Goal: Information Seeking & Learning: Learn about a topic

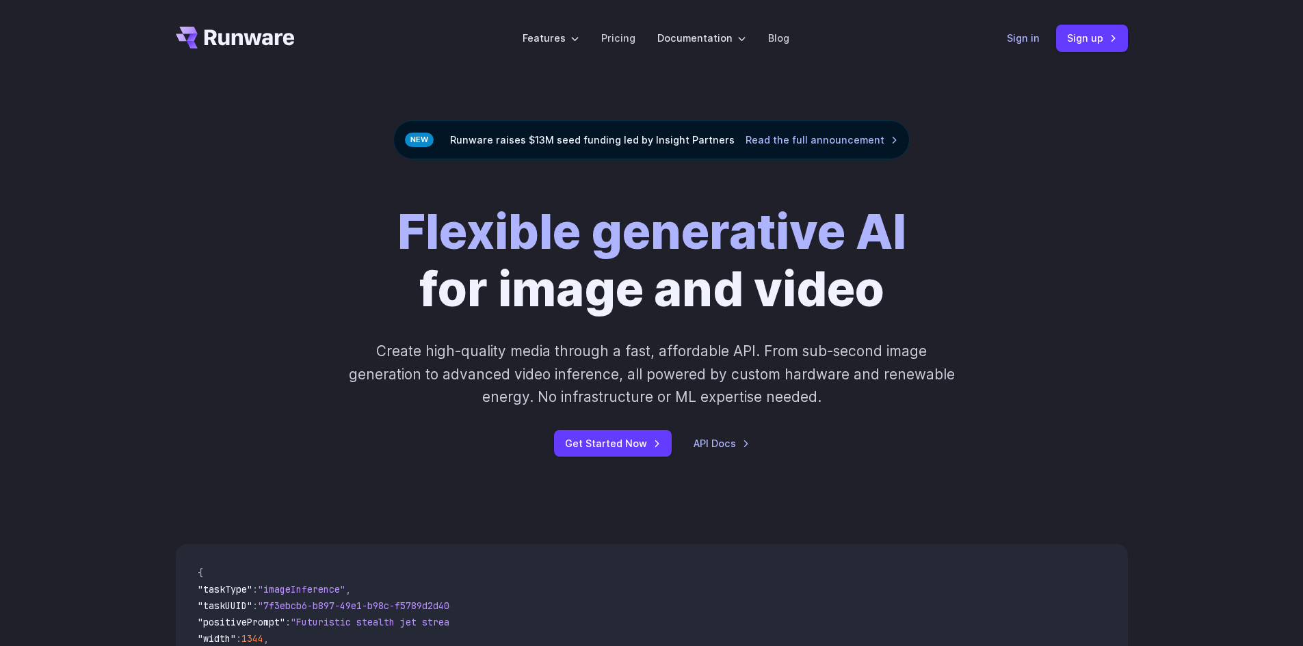
click at [1033, 38] on link "Sign in" at bounding box center [1023, 38] width 33 height 16
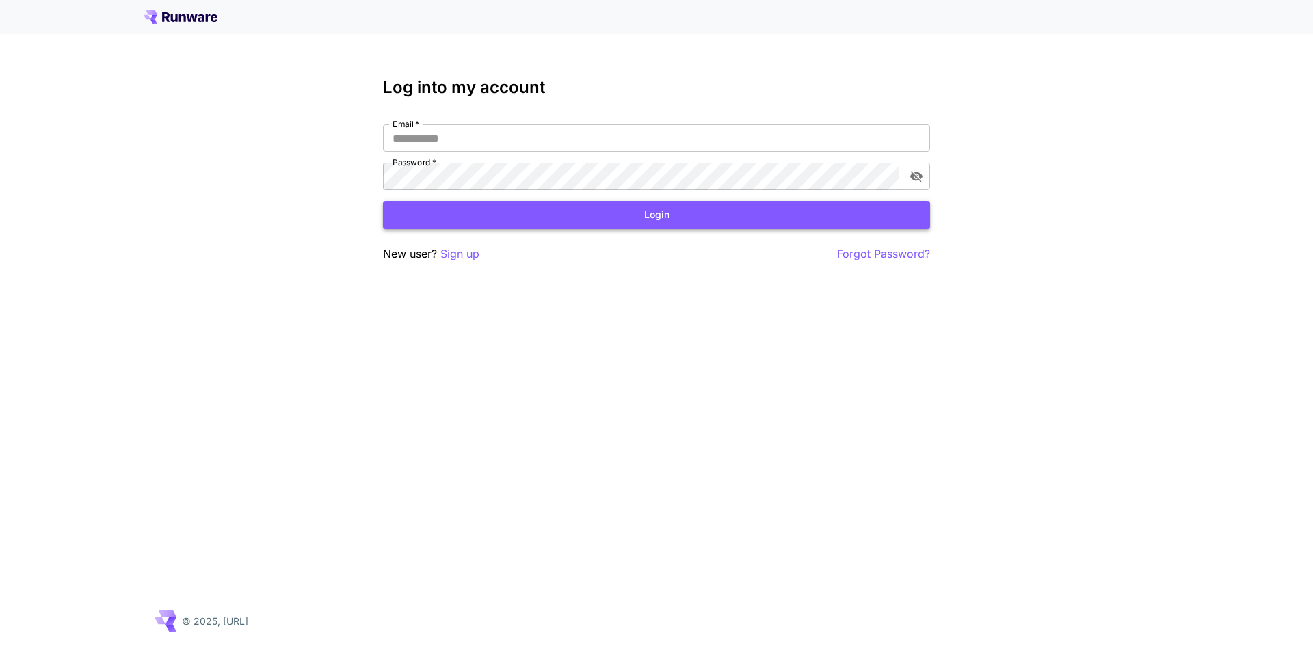
type input "**********"
click at [612, 213] on button "Login" at bounding box center [656, 215] width 547 height 28
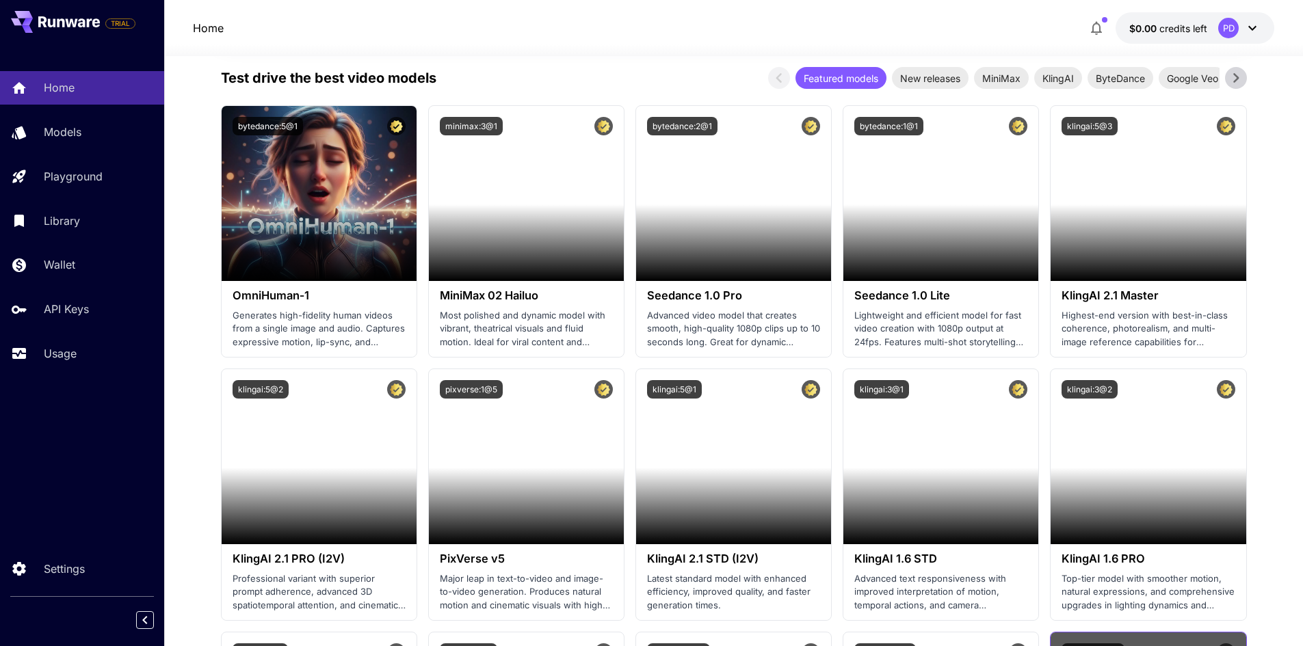
scroll to position [616, 0]
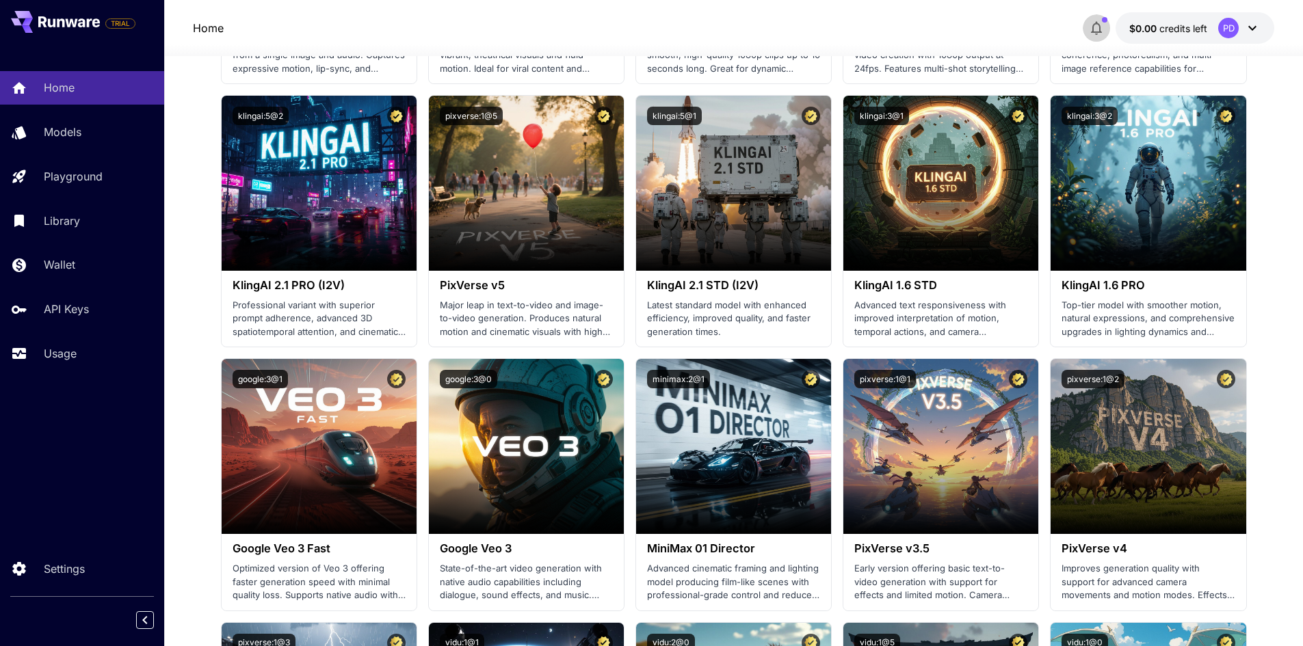
click at [1098, 23] on icon "button" at bounding box center [1096, 28] width 16 height 16
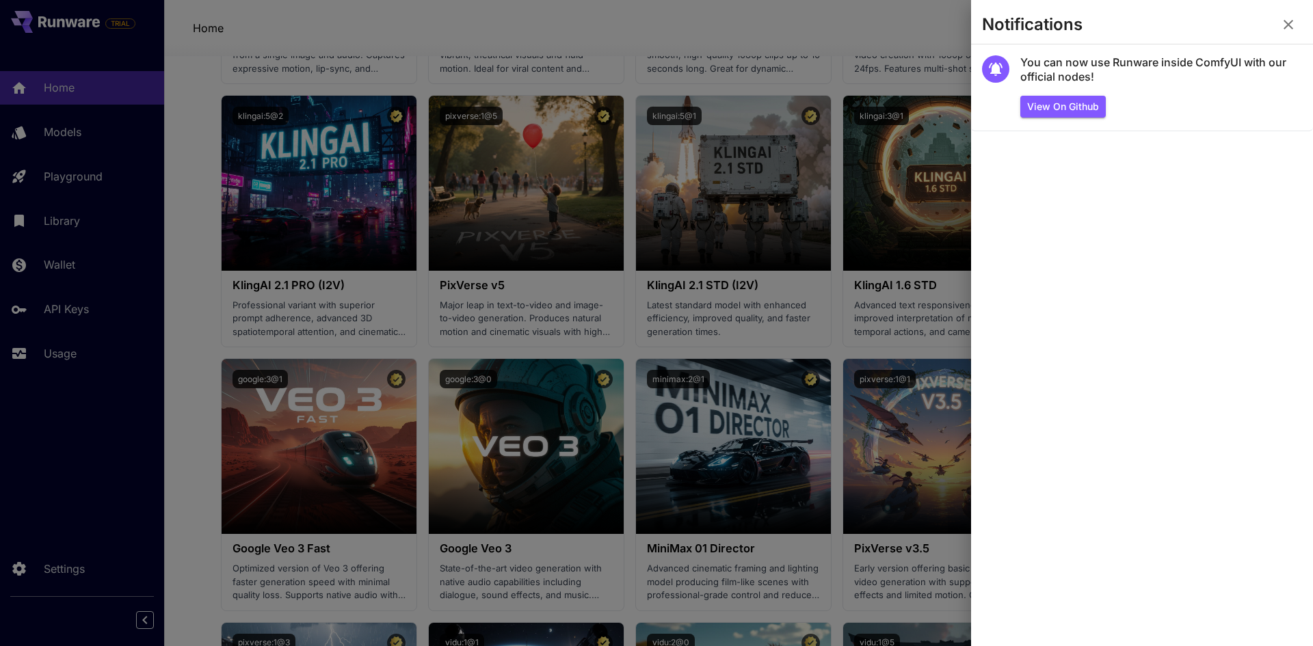
click at [505, 36] on div at bounding box center [656, 323] width 1313 height 646
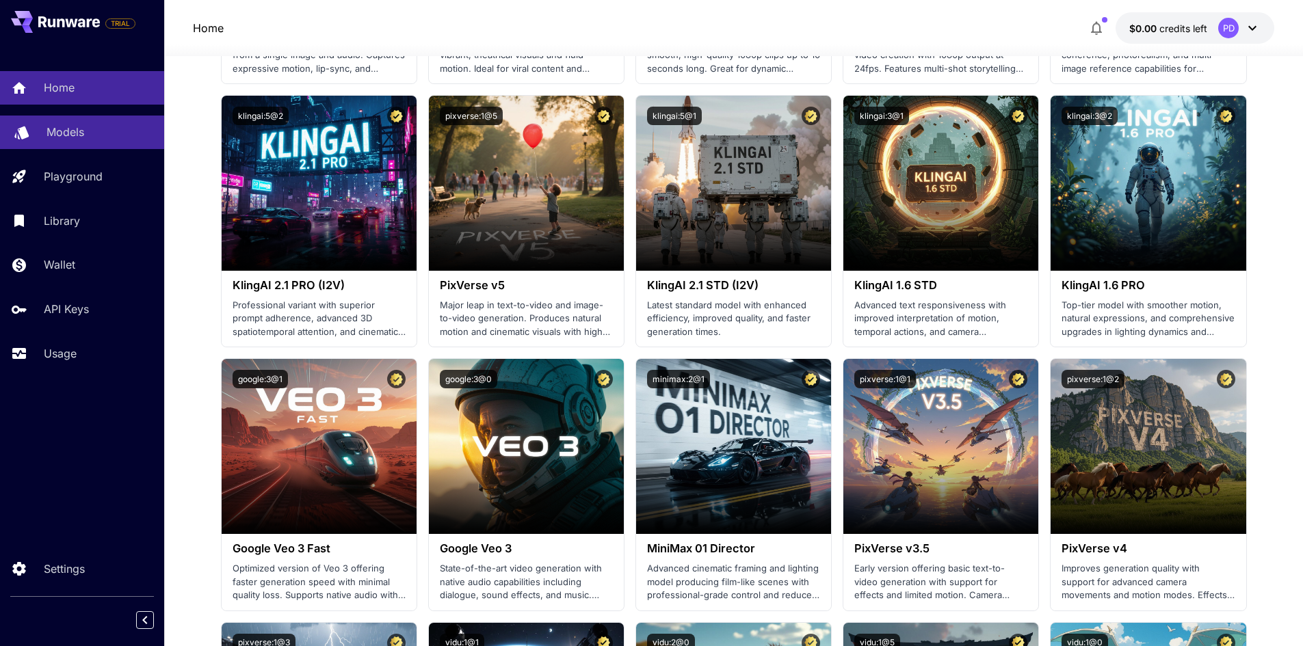
click at [98, 126] on div "Models" at bounding box center [100, 132] width 107 height 16
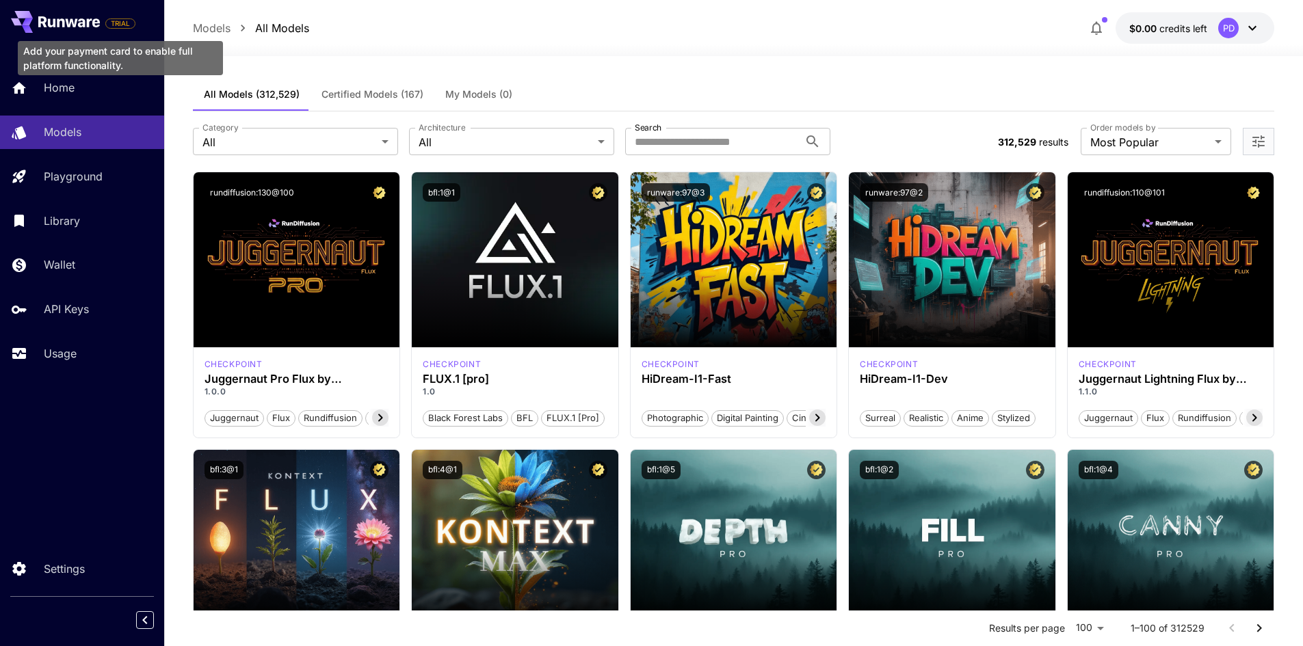
click at [129, 23] on span "TRIAL" at bounding box center [120, 23] width 29 height 10
click at [1212, 38] on button "$0.00 credits left PD" at bounding box center [1194, 27] width 159 height 31
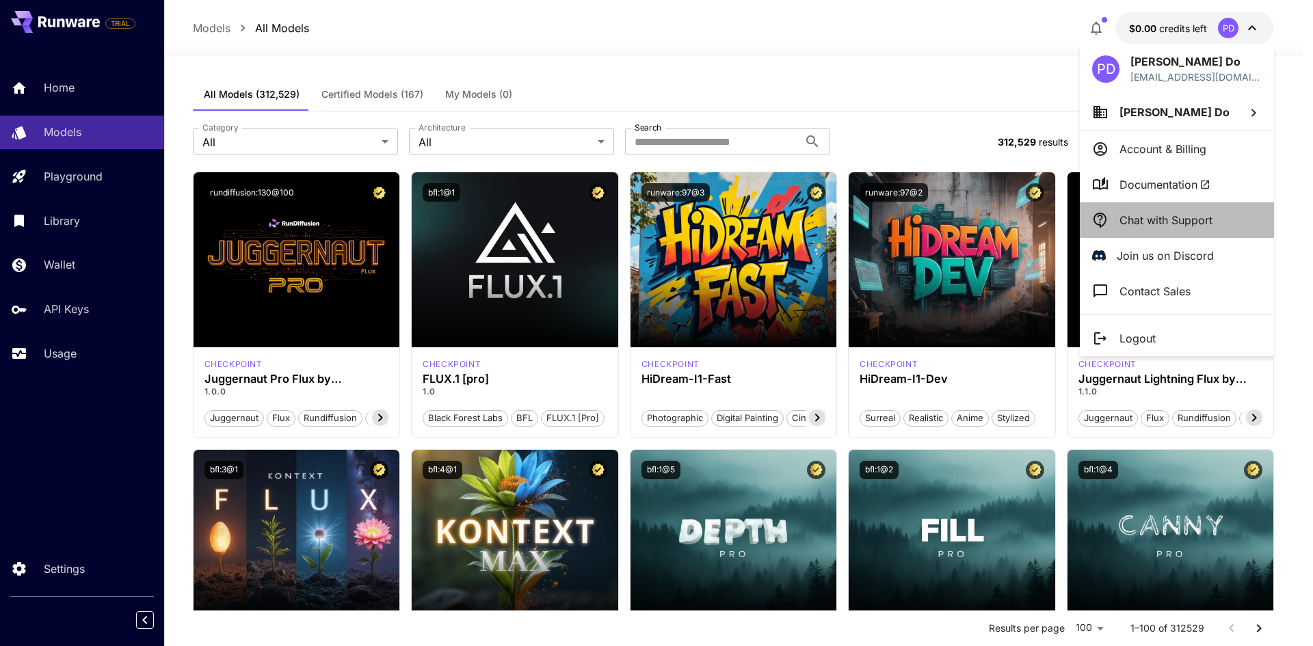
click at [1176, 215] on p "Chat with Support" at bounding box center [1166, 220] width 93 height 16
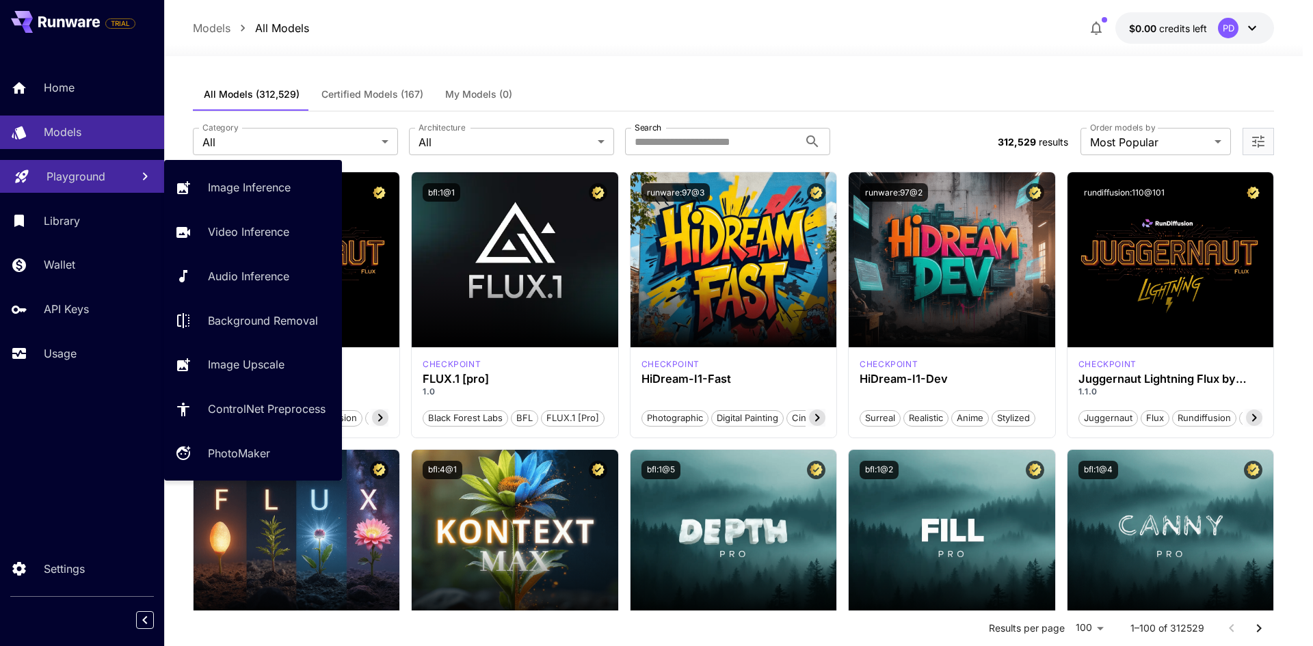
click at [68, 174] on p "Playground" at bounding box center [76, 176] width 59 height 16
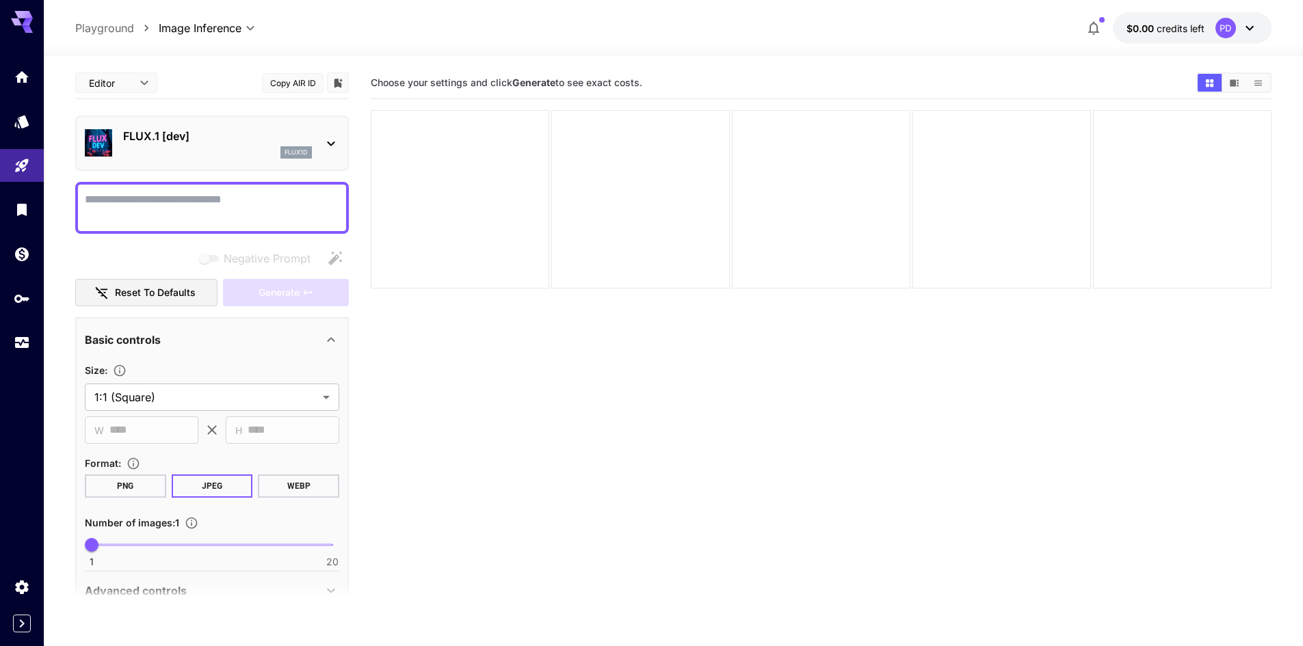
click at [1226, 31] on div "PD" at bounding box center [1225, 28] width 21 height 21
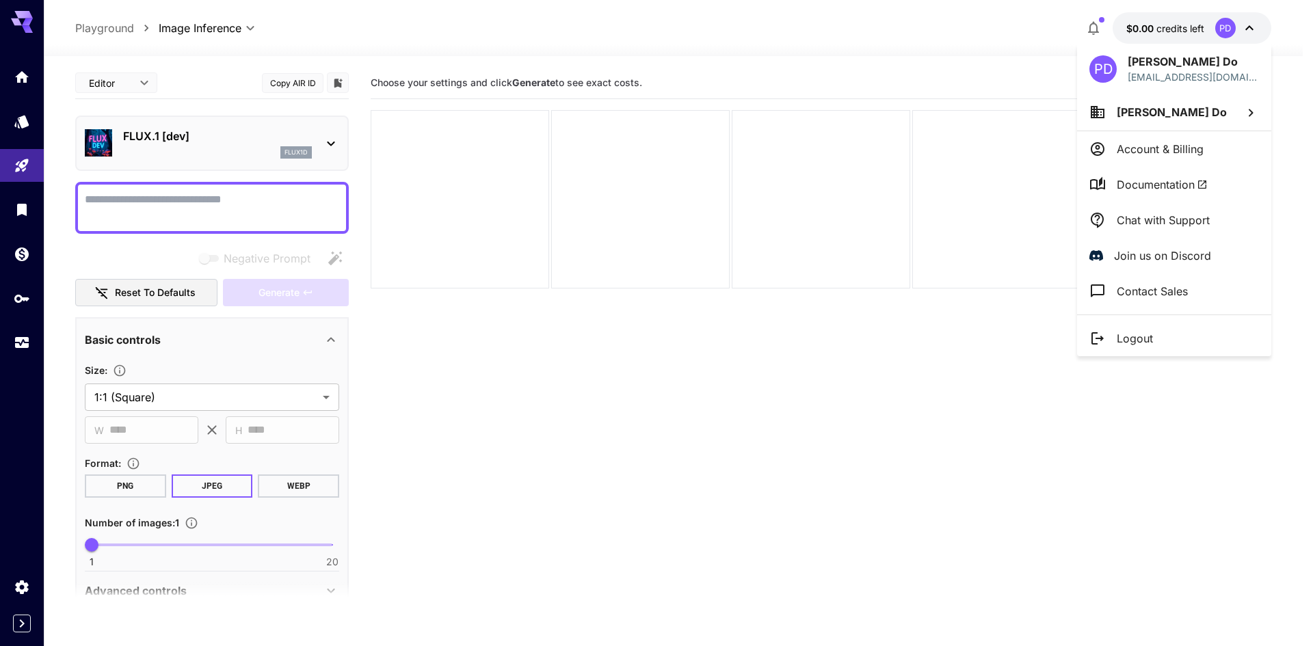
click at [1049, 62] on div at bounding box center [656, 323] width 1313 height 646
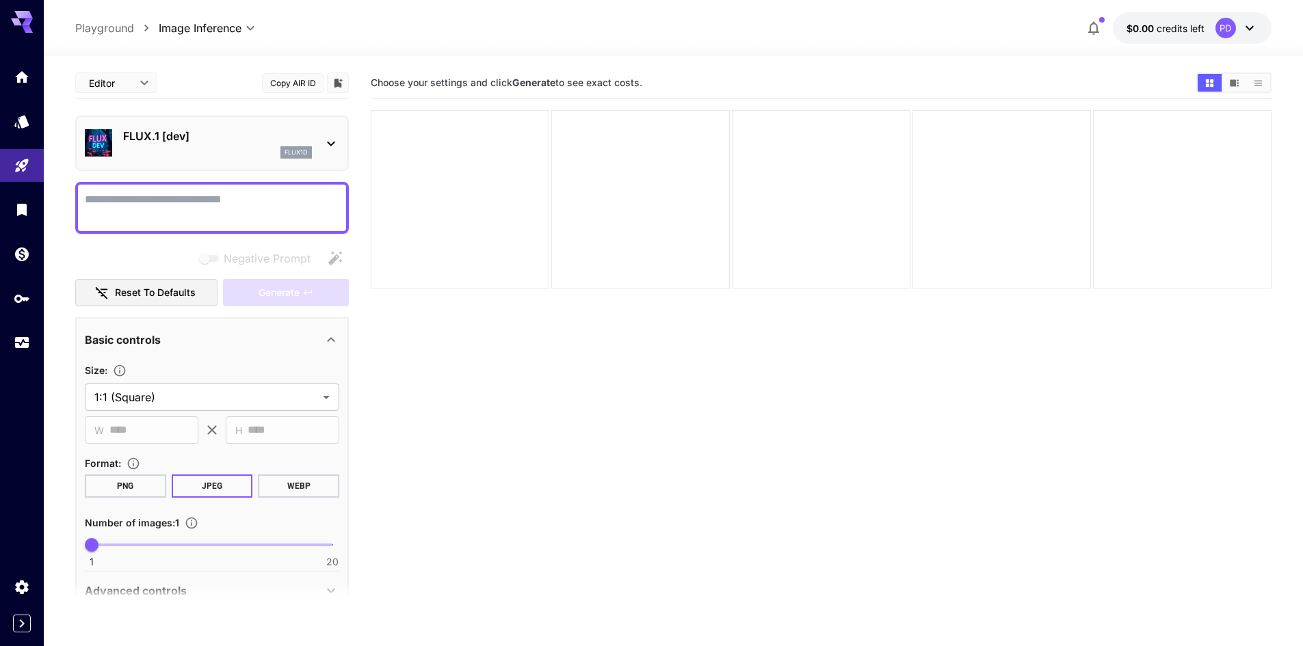
click at [1189, 17] on button "$0.00 credits left PD" at bounding box center [1192, 27] width 159 height 31
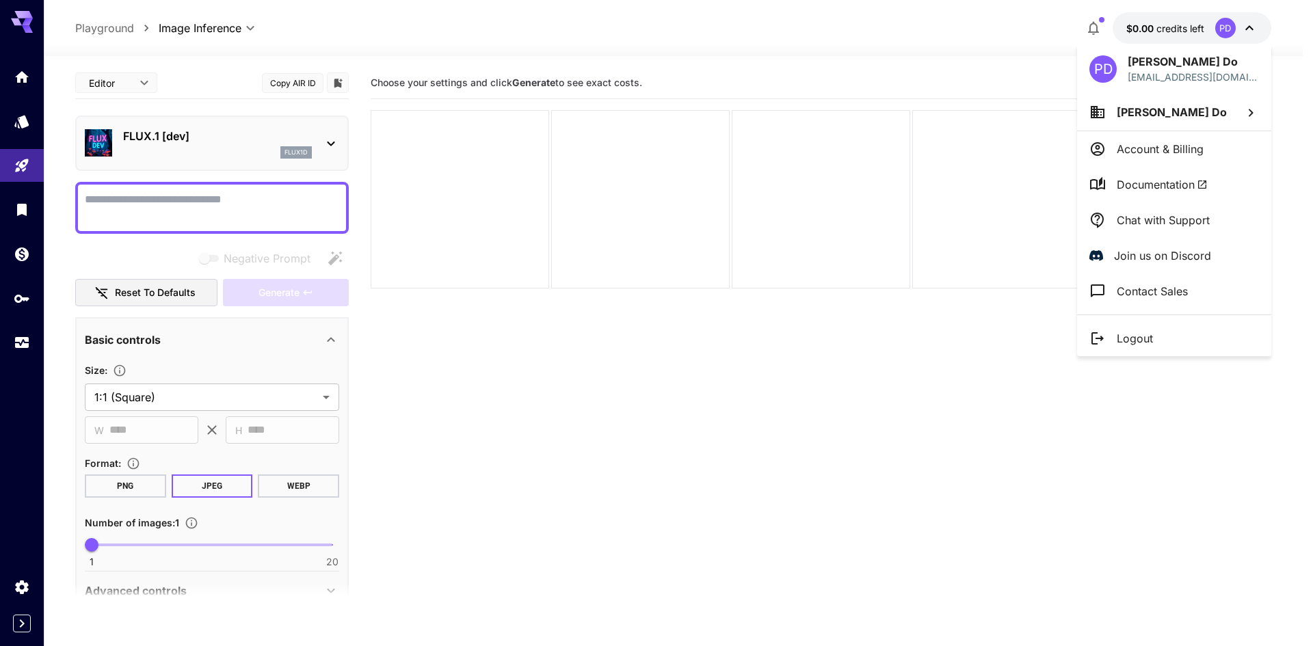
click at [962, 363] on div at bounding box center [656, 323] width 1313 height 646
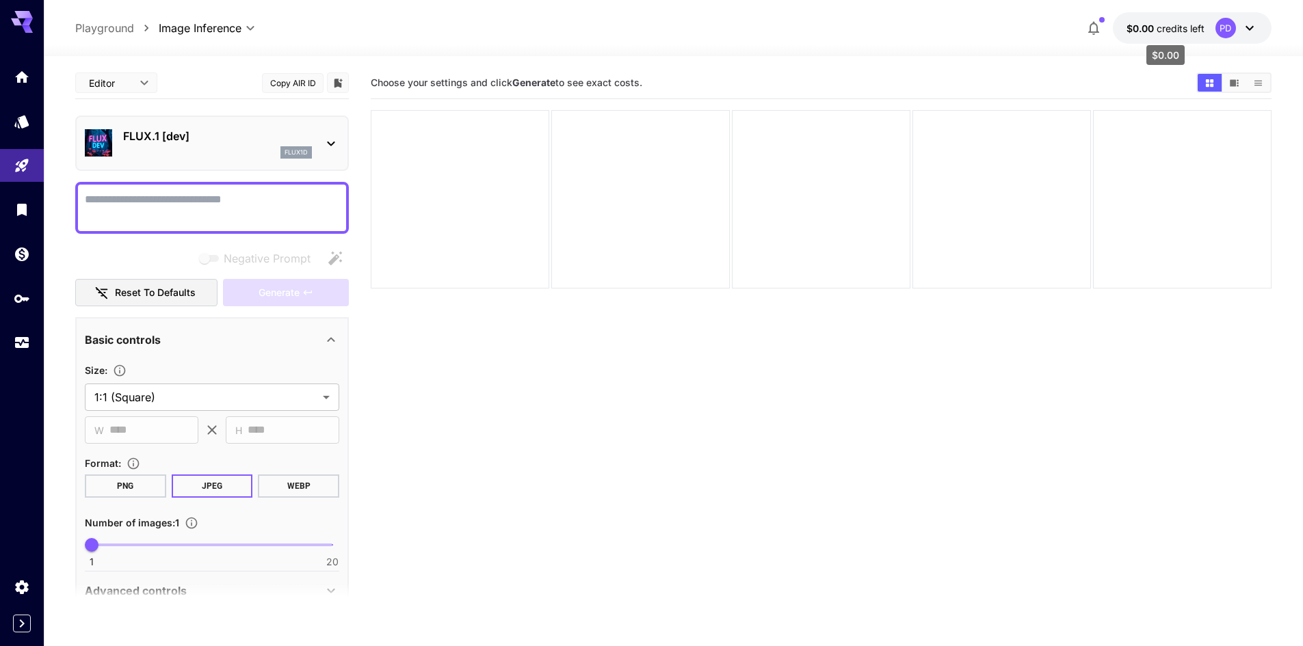
click at [1181, 33] on span "credits left" at bounding box center [1180, 29] width 48 height 12
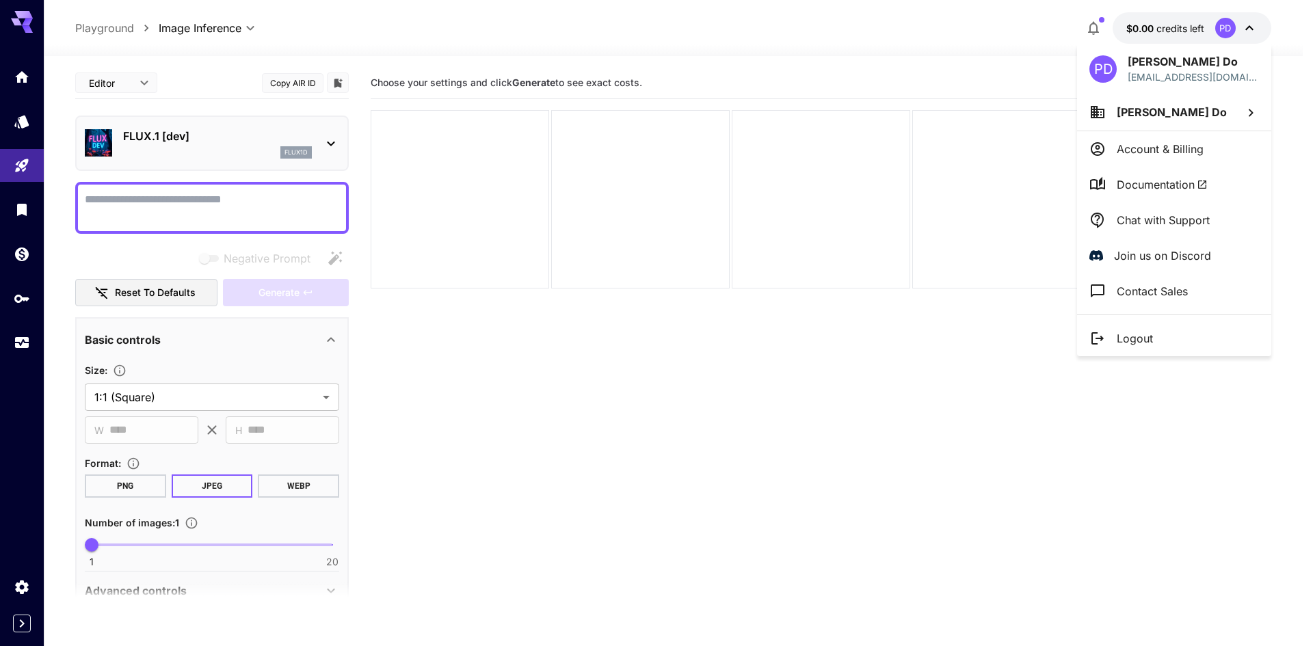
click at [1051, 80] on div at bounding box center [656, 323] width 1313 height 646
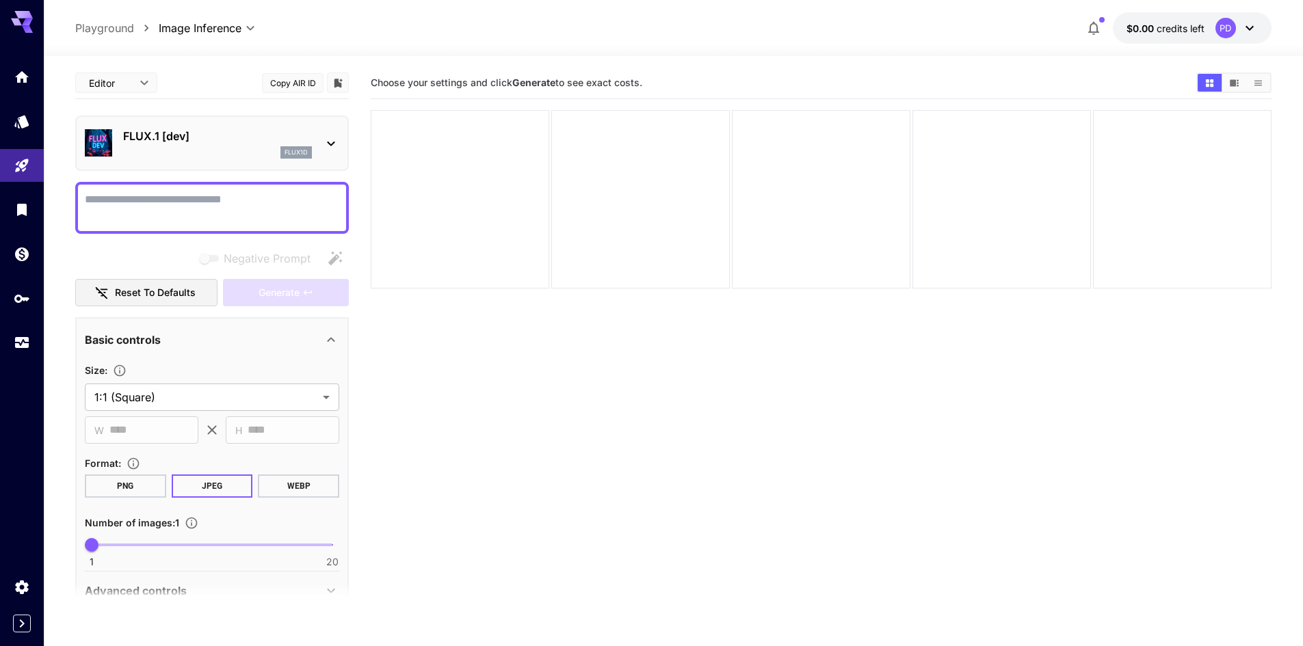
click at [1156, 28] on span "$0.00" at bounding box center [1141, 29] width 30 height 12
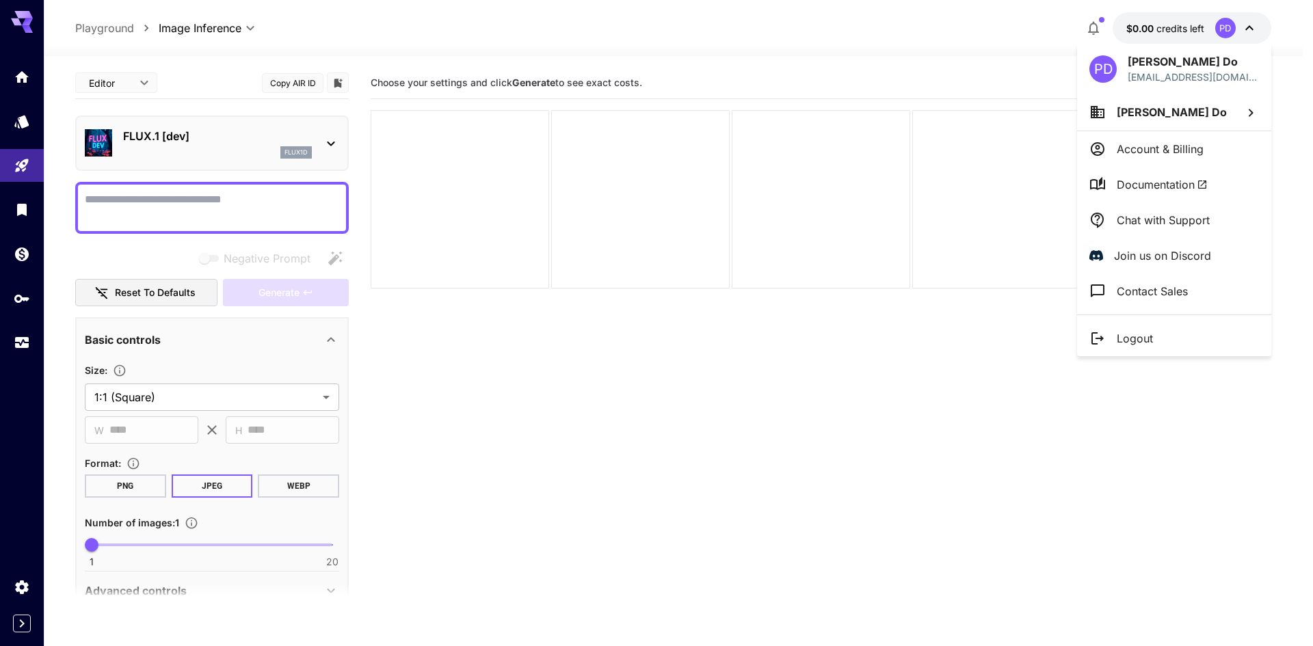
click at [982, 106] on div at bounding box center [656, 323] width 1313 height 646
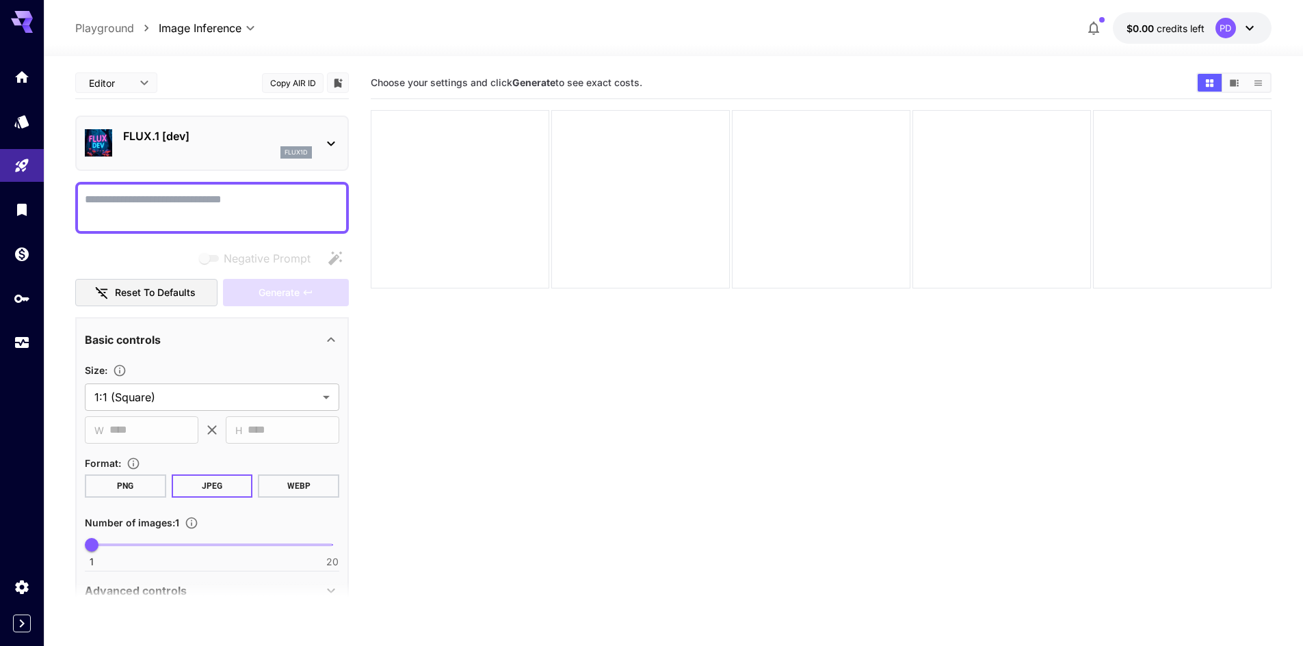
click at [1195, 31] on span "credits left" at bounding box center [1180, 29] width 48 height 12
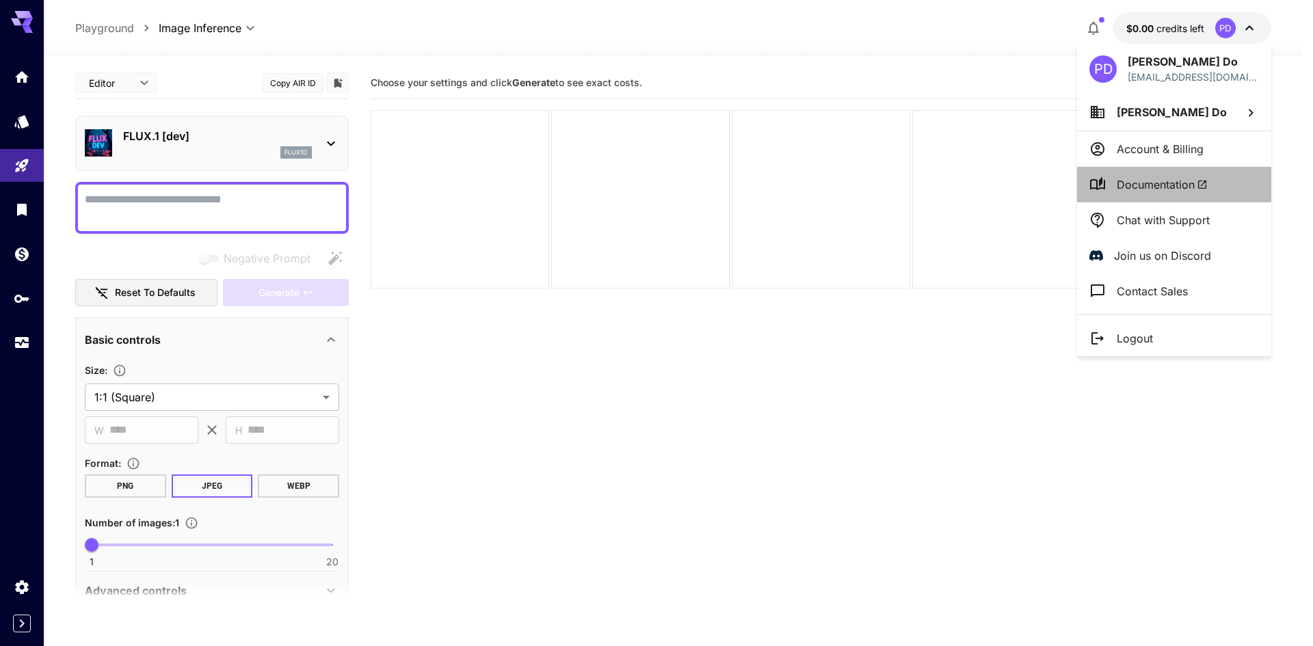
click at [1190, 197] on li "Documentation" at bounding box center [1174, 185] width 194 height 36
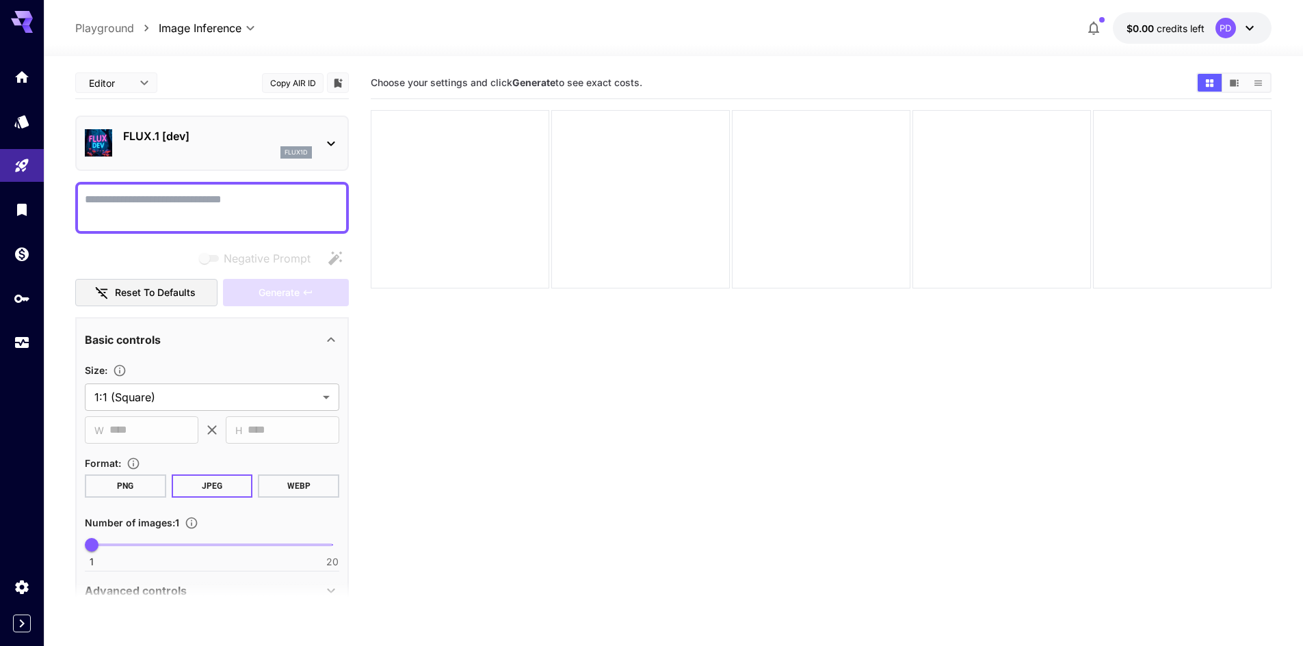
click at [1159, 29] on span "credits left" at bounding box center [1180, 29] width 48 height 12
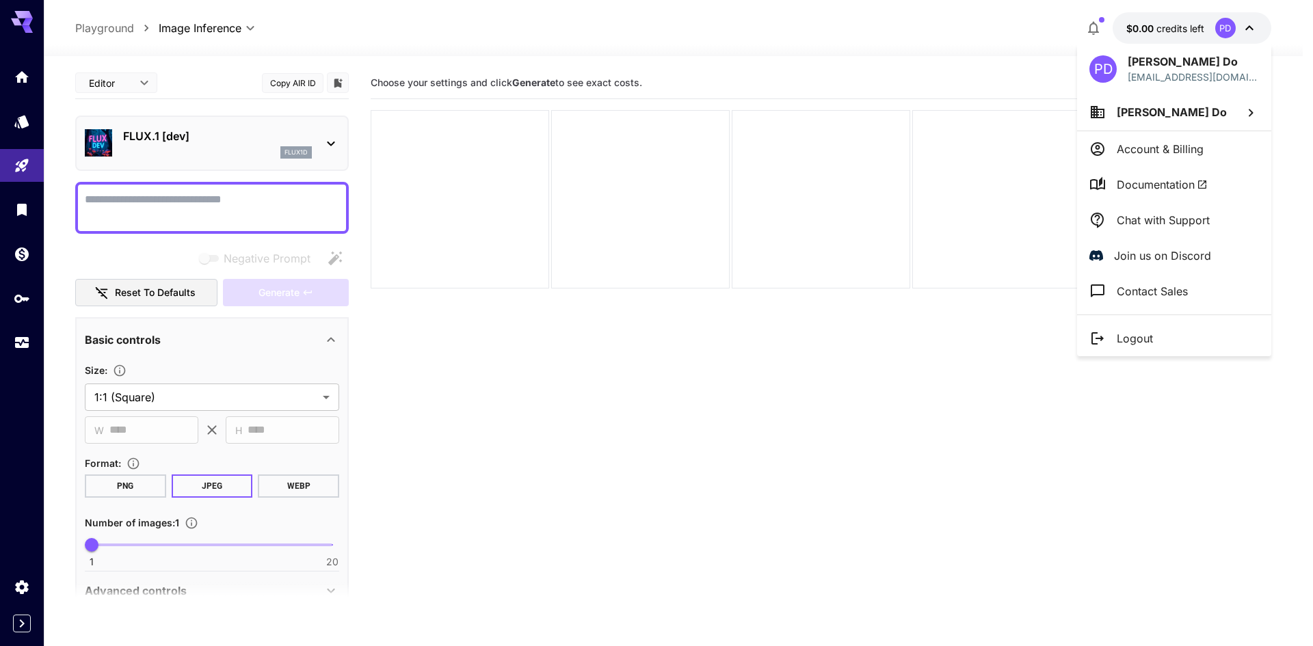
click at [1150, 306] on li "Contact Sales" at bounding box center [1174, 292] width 194 height 36
click at [1131, 98] on li "[PERSON_NAME] Do" at bounding box center [1174, 112] width 194 height 37
click at [1138, 75] on div at bounding box center [656, 323] width 1313 height 646
click at [1096, 35] on div at bounding box center [656, 323] width 1313 height 646
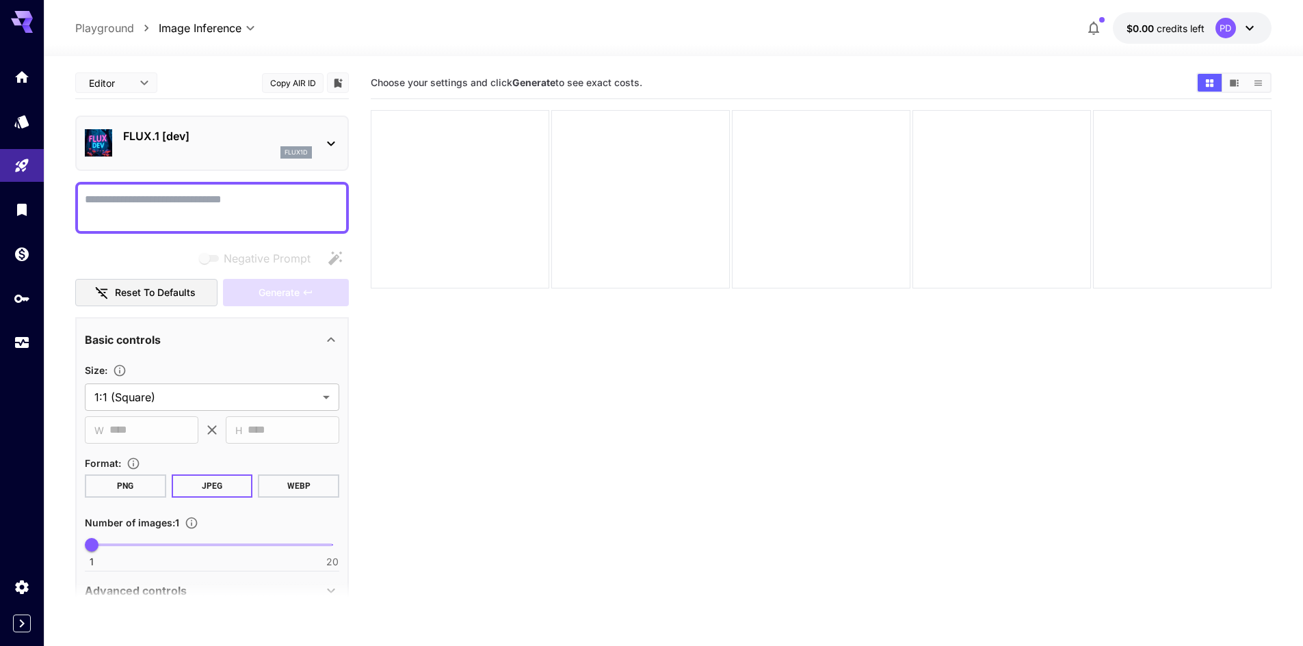
click at [1093, 27] on icon "button" at bounding box center [1093, 28] width 16 height 16
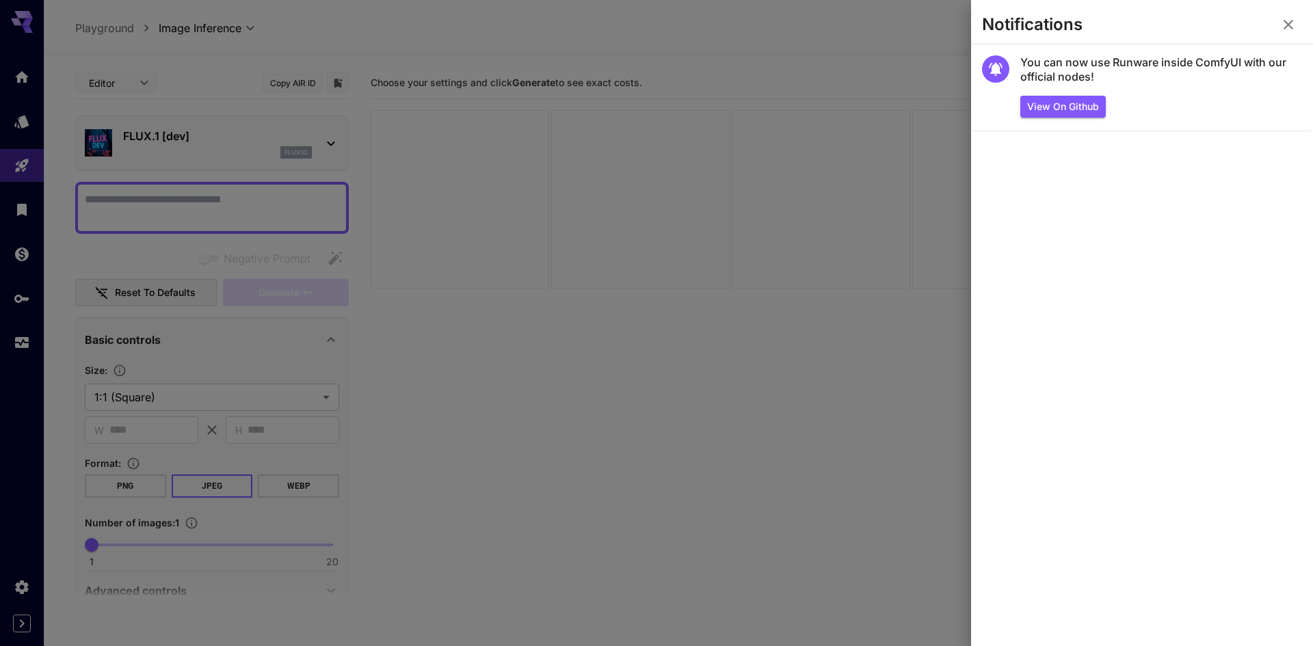
click at [1279, 33] on button "button" at bounding box center [1288, 24] width 27 height 27
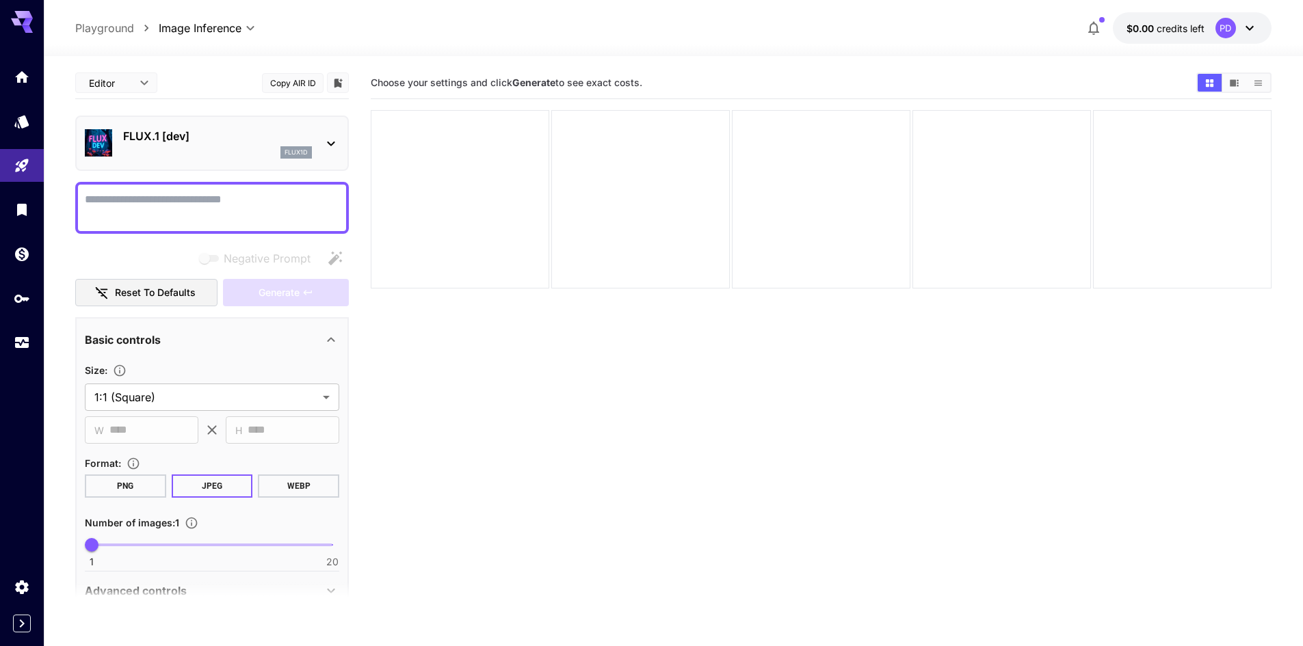
click at [1152, 29] on span "$0.00" at bounding box center [1141, 29] width 30 height 12
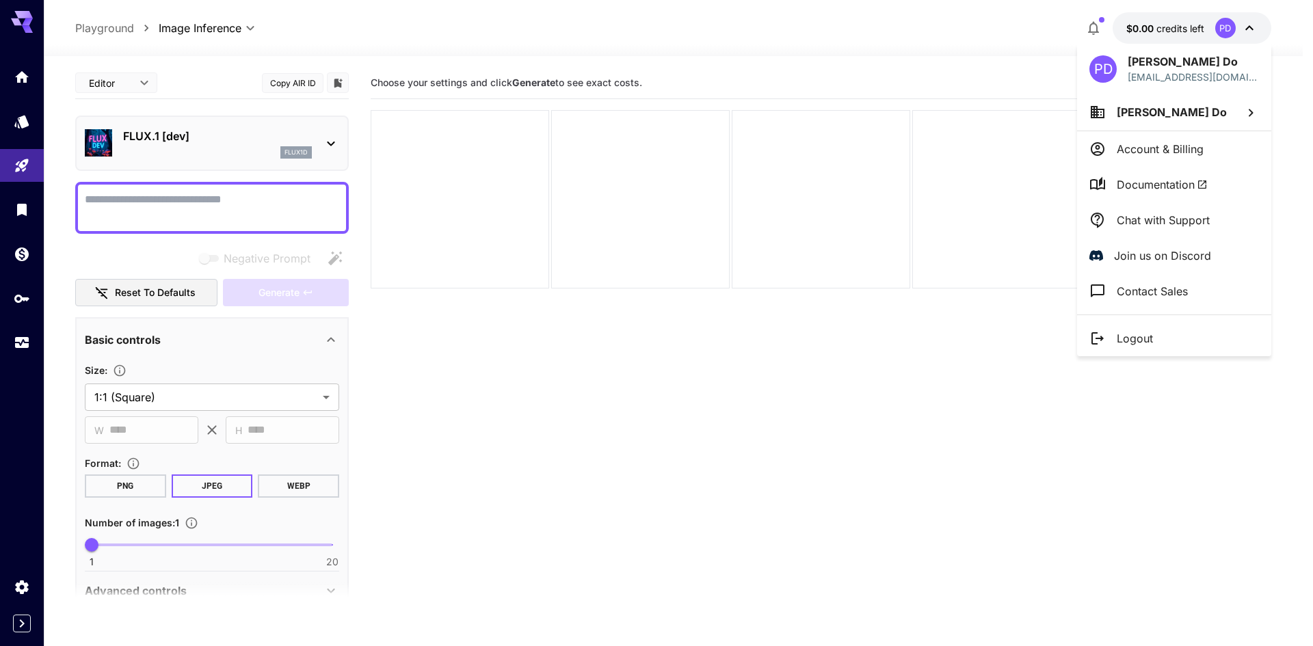
click at [1143, 159] on li "Account & Billing" at bounding box center [1174, 149] width 194 height 36
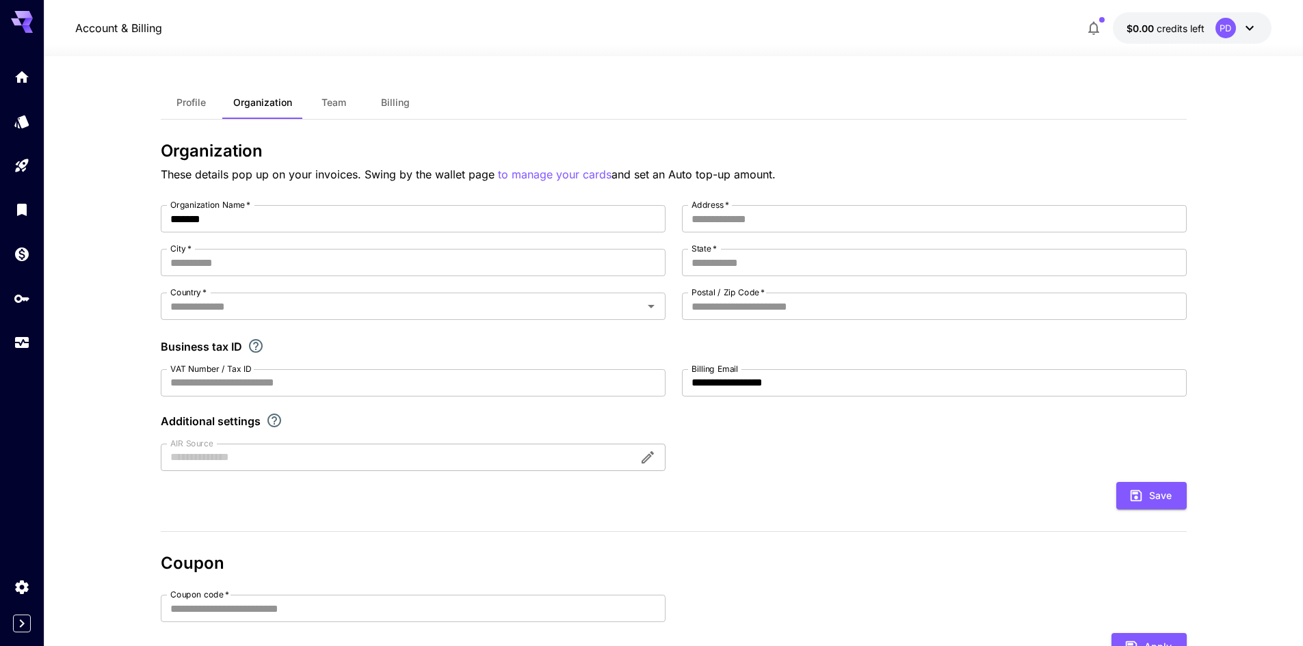
click at [398, 90] on button "Billing" at bounding box center [396, 102] width 62 height 33
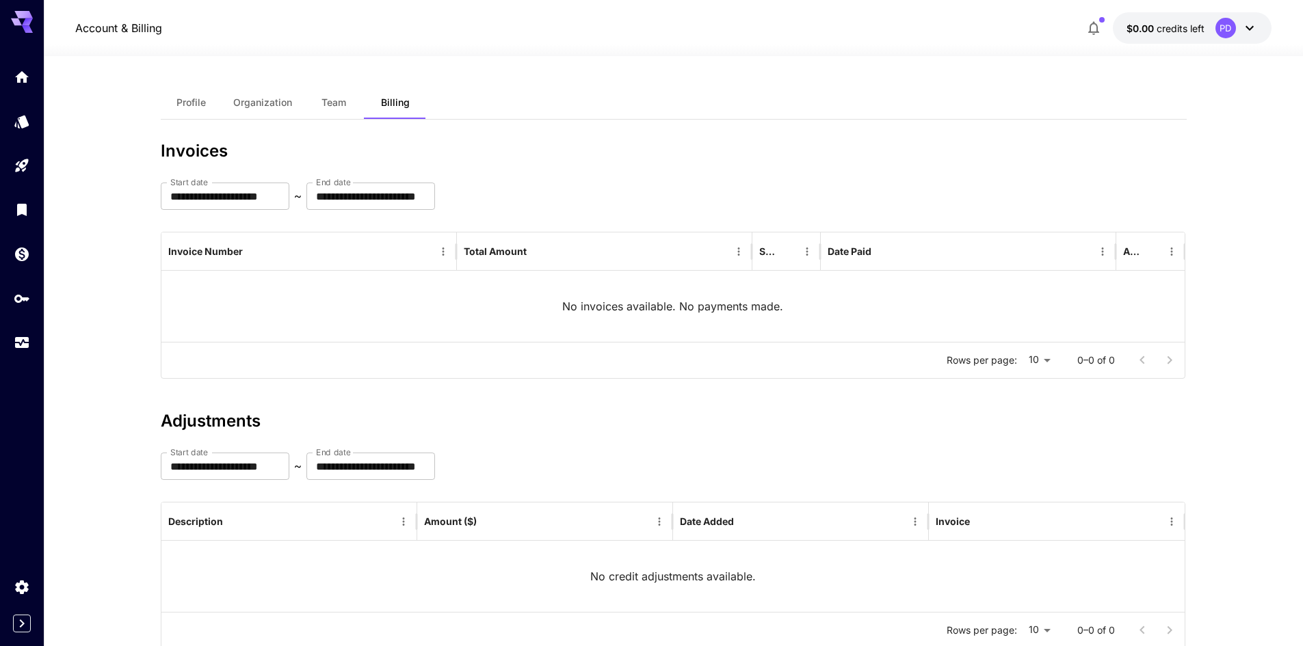
click at [345, 96] on span "Team" at bounding box center [333, 102] width 25 height 12
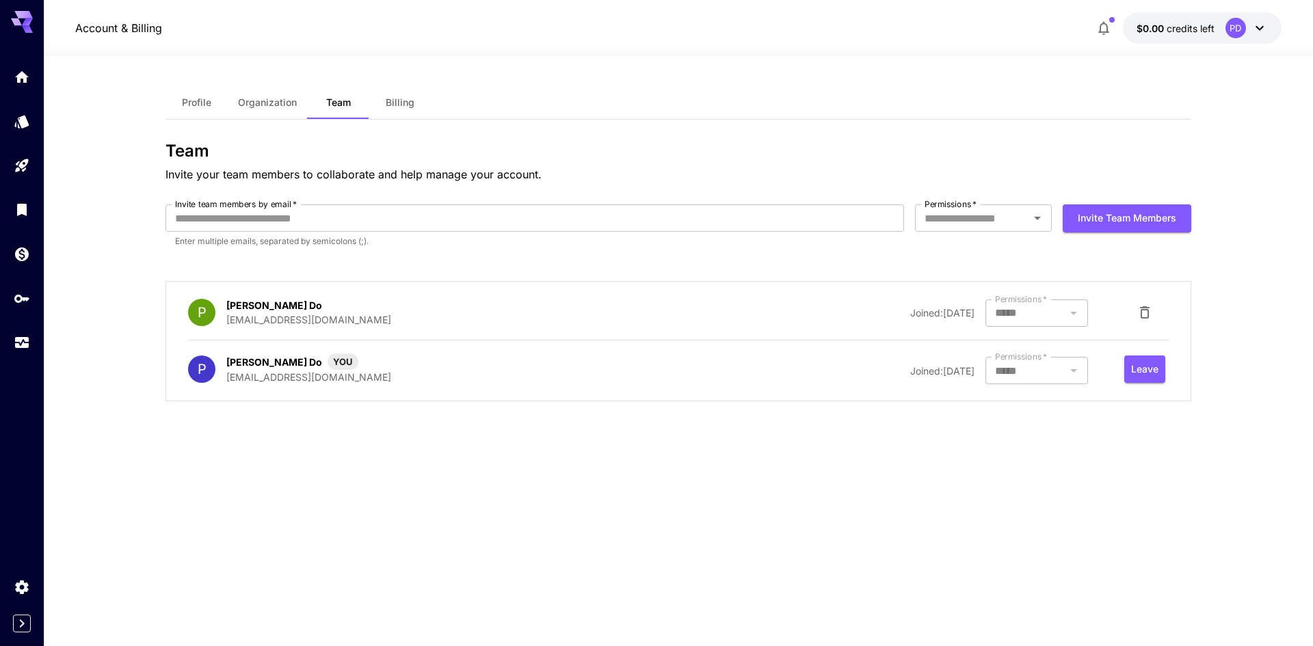
click at [263, 105] on span "Organization" at bounding box center [267, 102] width 59 height 12
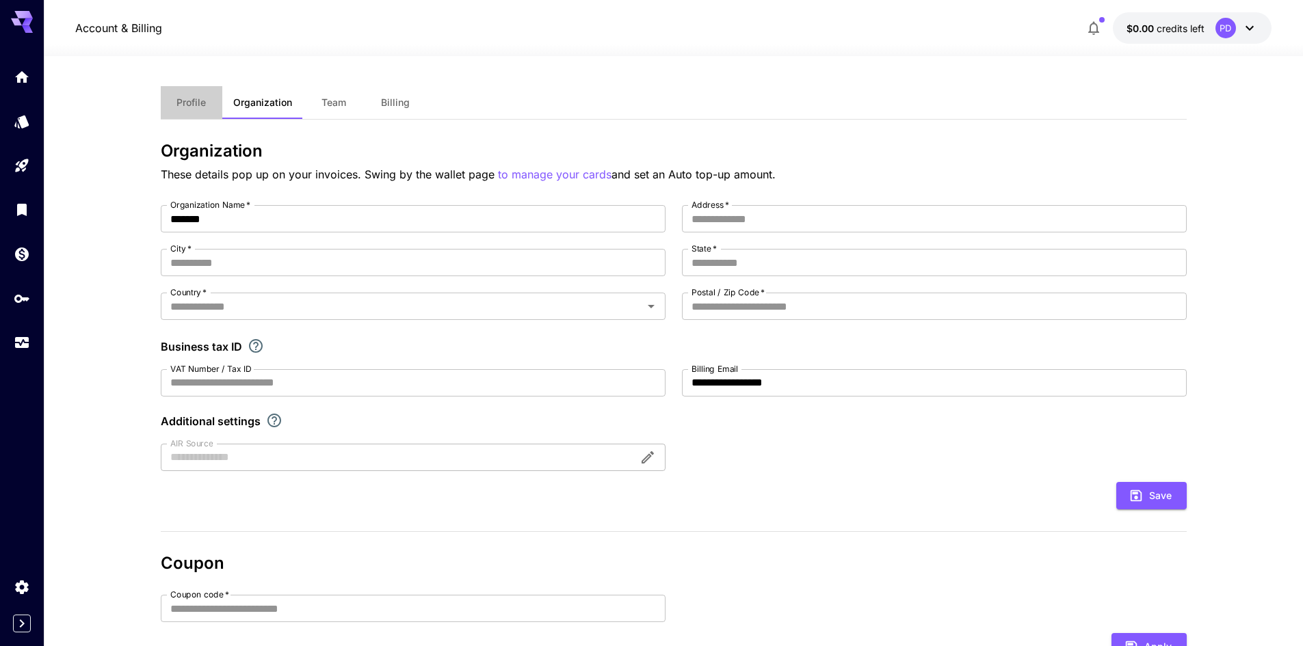
click at [196, 104] on span "Profile" at bounding box center [190, 102] width 29 height 12
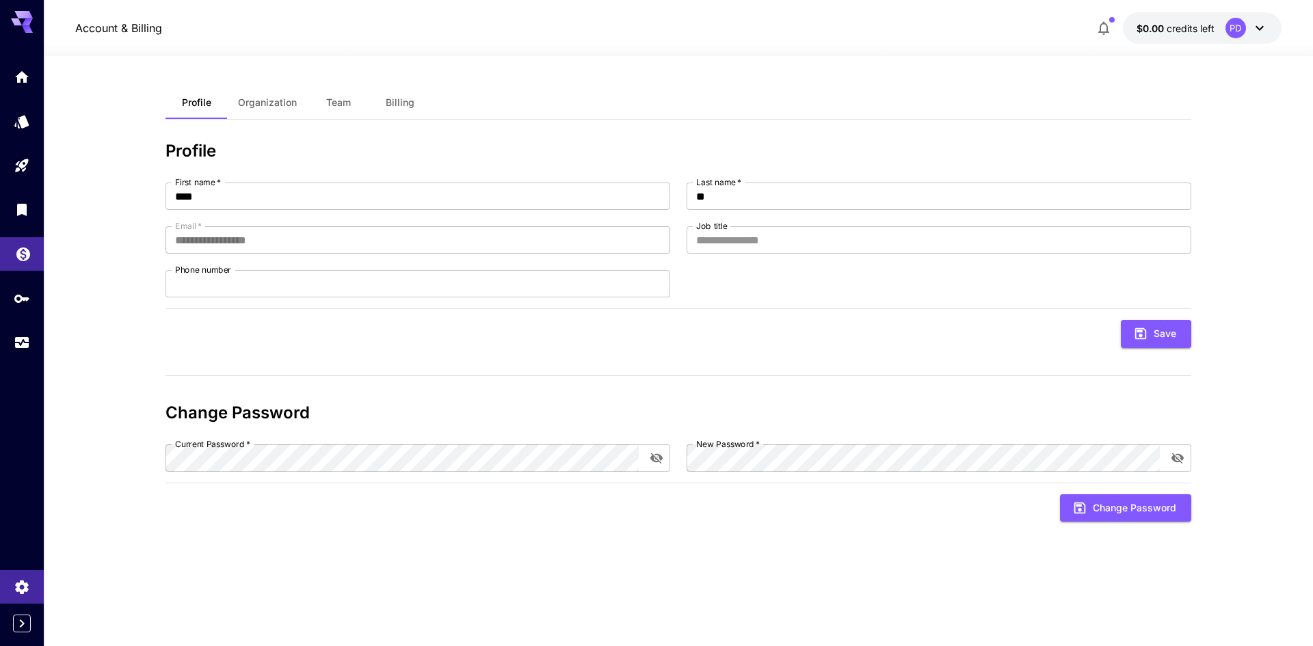
click at [30, 245] on icon "Wallet" at bounding box center [23, 250] width 16 height 16
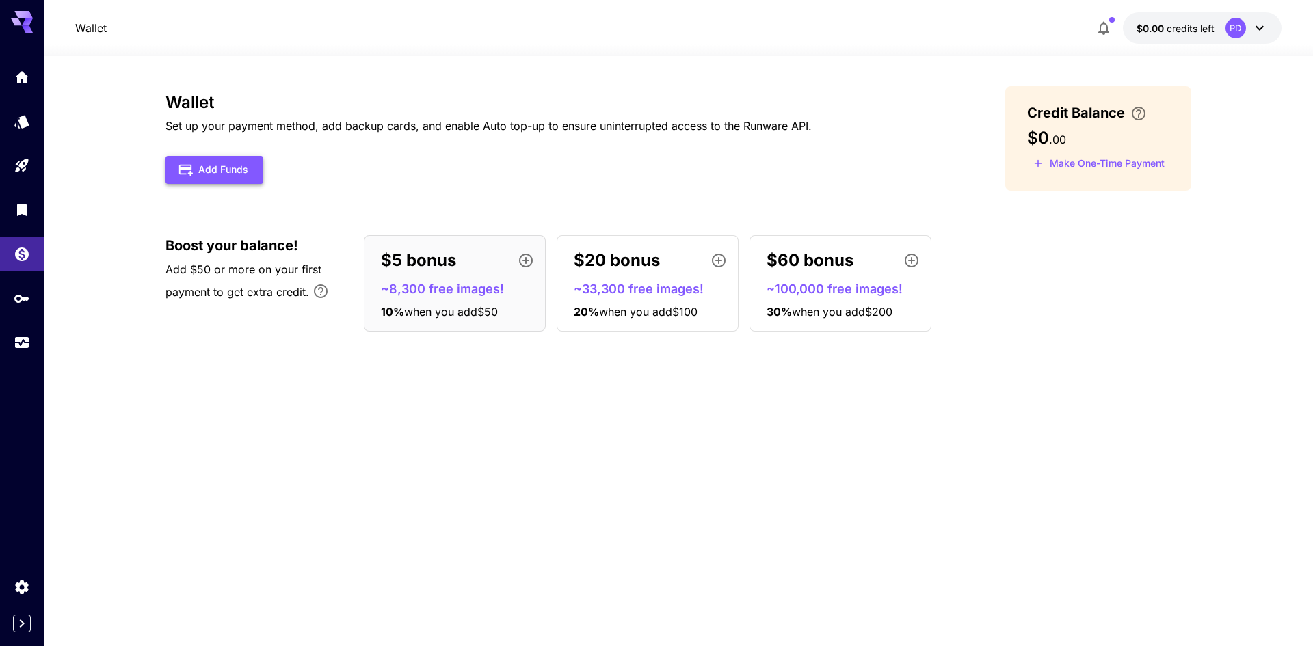
click at [209, 172] on button "Add Funds" at bounding box center [215, 170] width 98 height 28
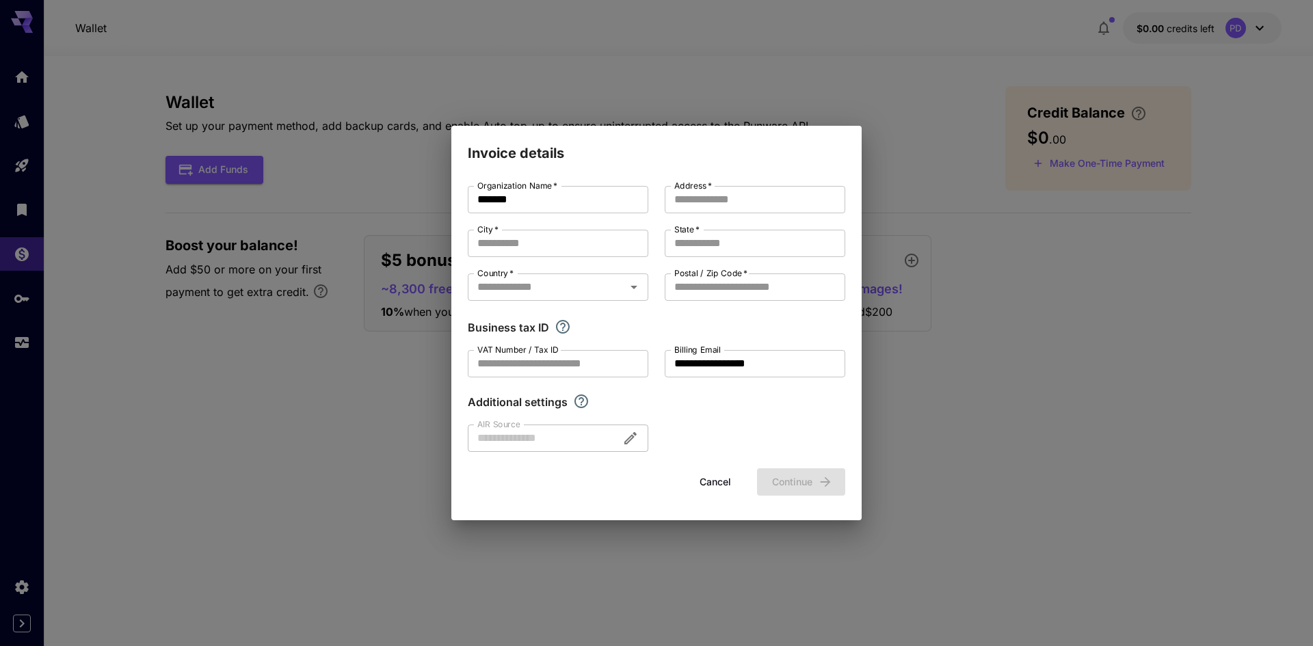
click at [888, 122] on div "**********" at bounding box center [656, 323] width 1313 height 646
click at [724, 468] on button "Cancel" at bounding box center [716, 482] width 62 height 28
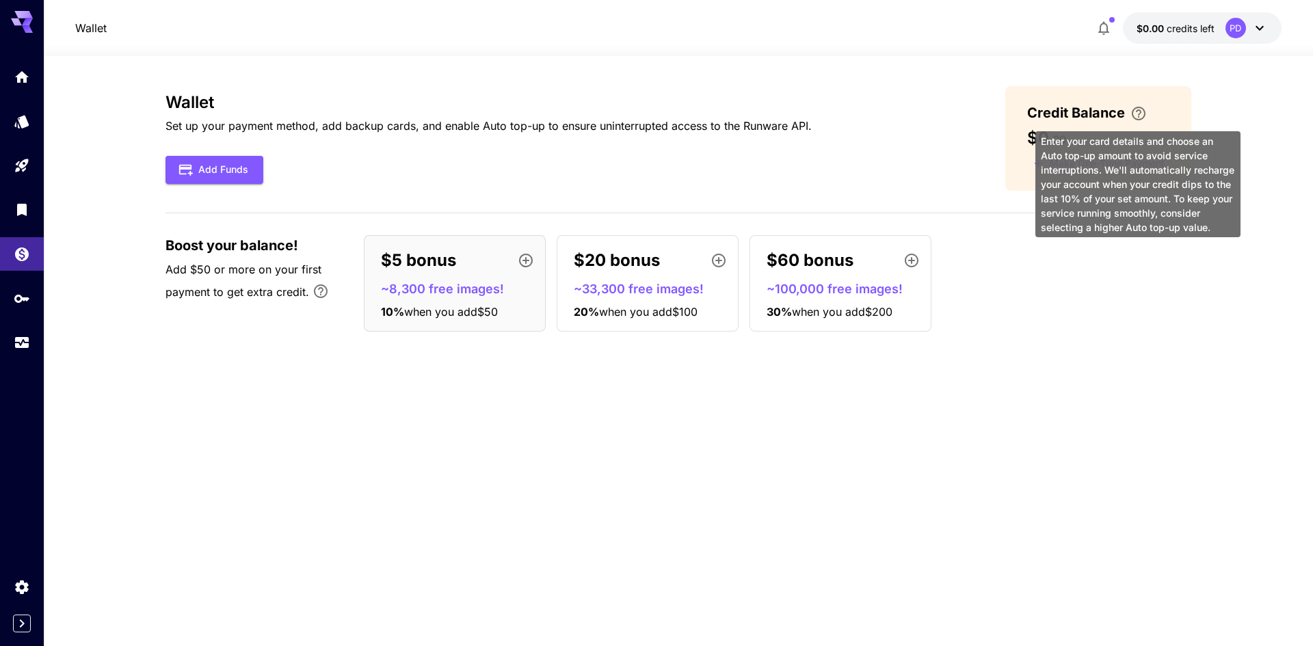
click at [1140, 115] on icon "\a Enter your card details and choose an Auto top-up amount to avoid service in…" at bounding box center [1138, 113] width 16 height 16
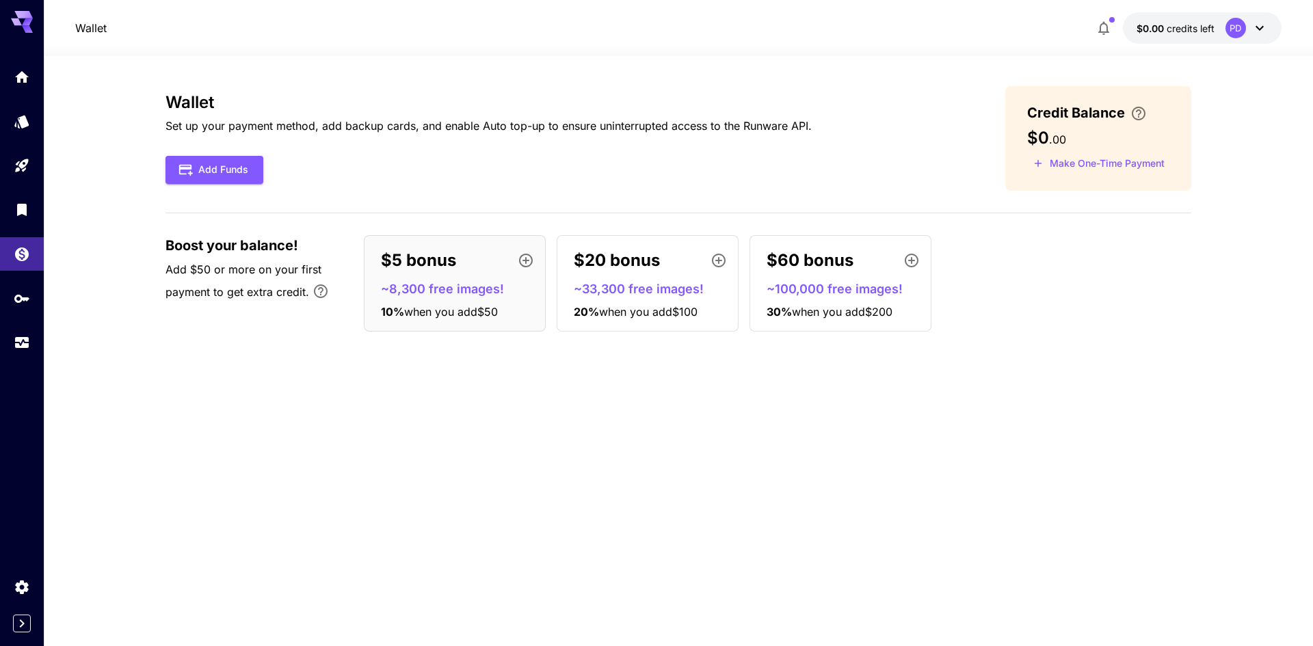
click at [19, 23] on icon at bounding box center [22, 18] width 22 height 14
click at [21, 24] on icon at bounding box center [22, 22] width 22 height 22
click at [36, 78] on link at bounding box center [22, 77] width 44 height 34
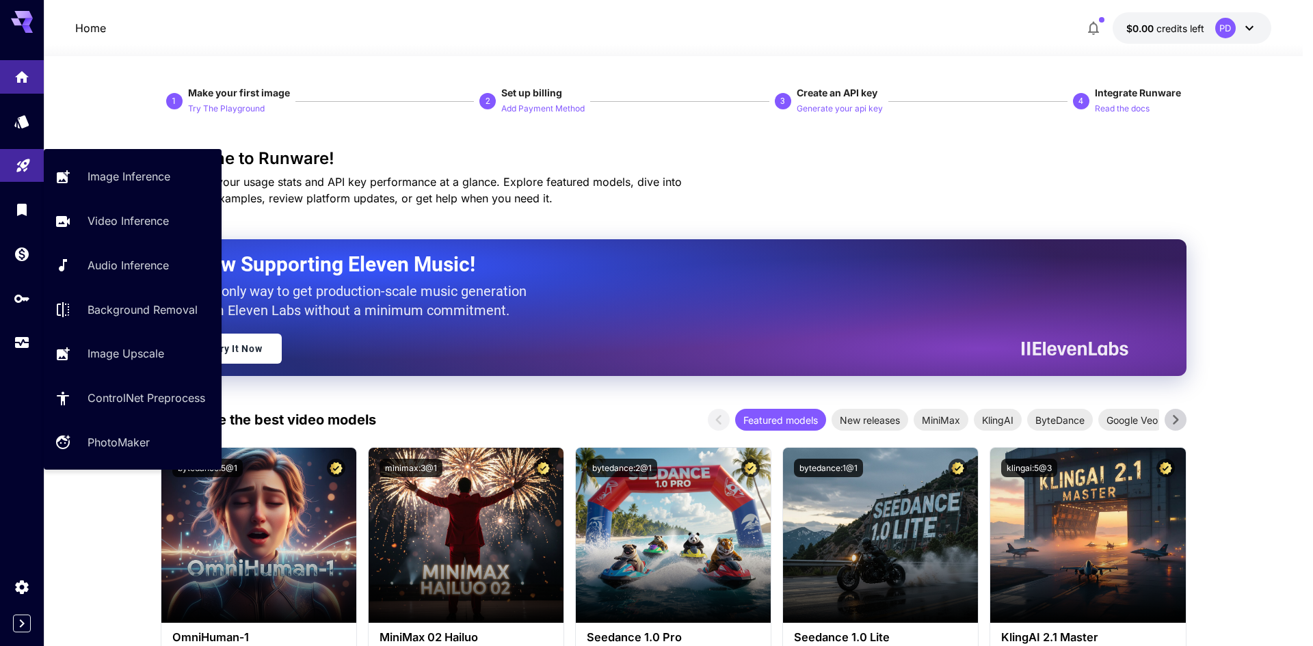
click at [21, 162] on icon "Playground" at bounding box center [22, 161] width 13 height 13
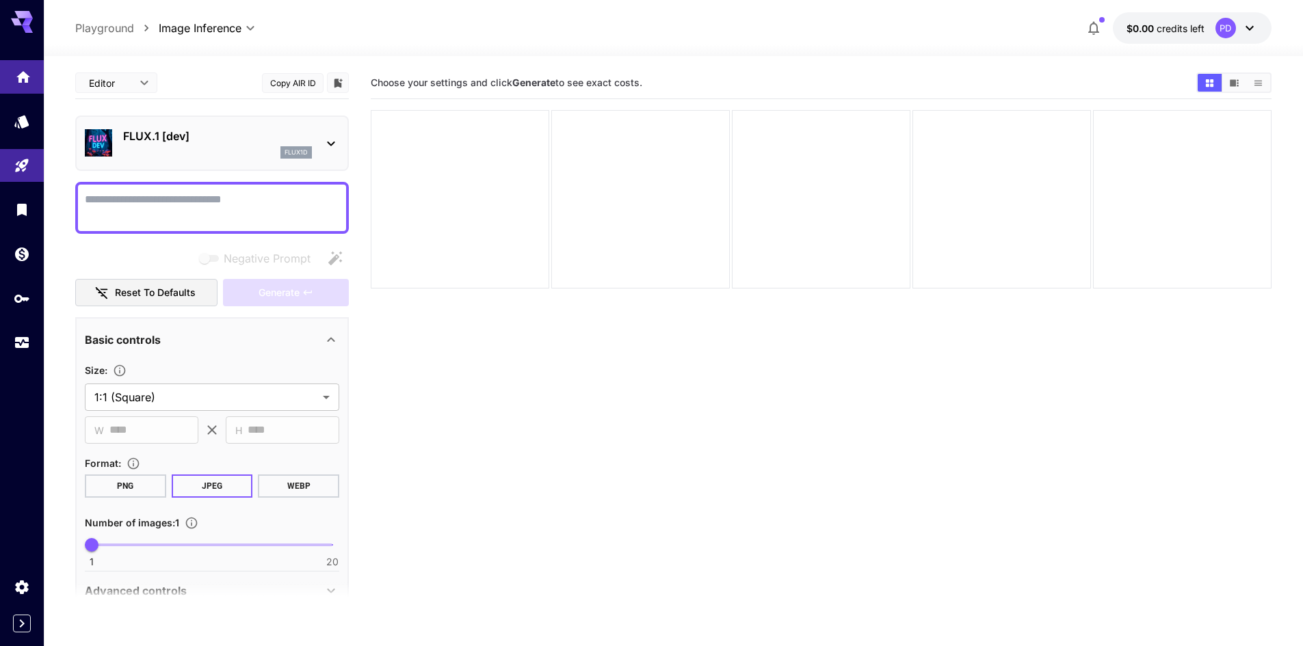
click at [27, 68] on icon "Home" at bounding box center [23, 74] width 16 height 16
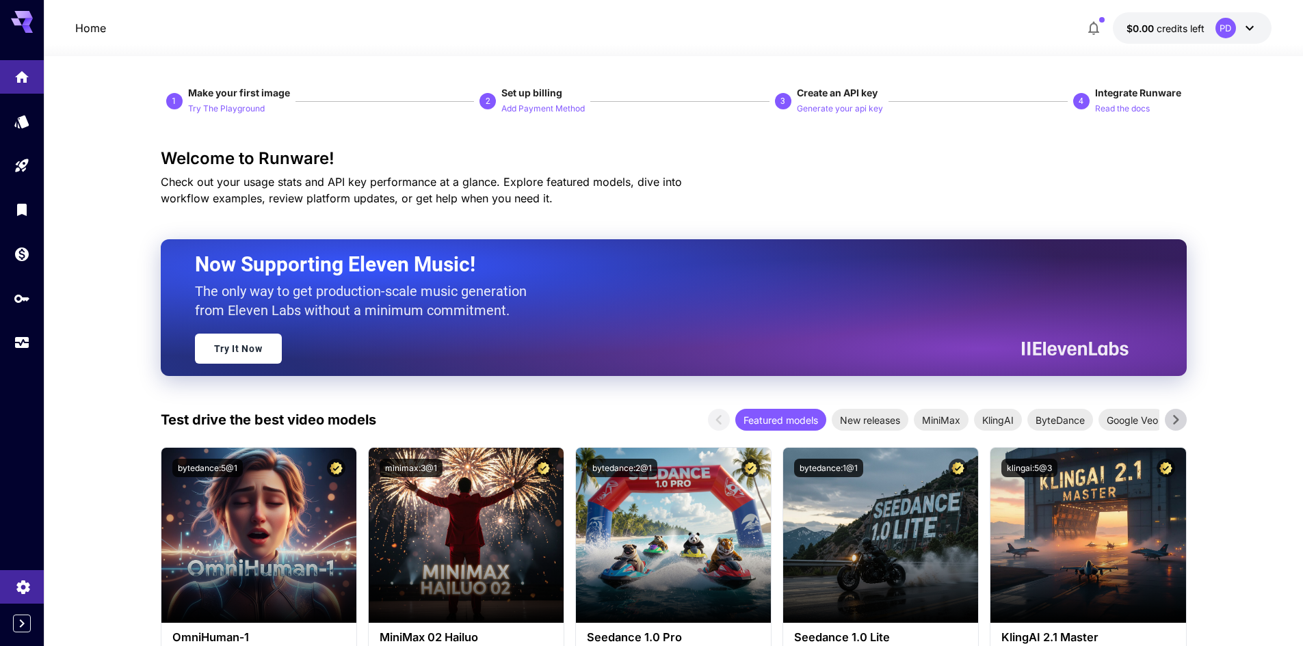
click at [34, 586] on link at bounding box center [22, 587] width 44 height 34
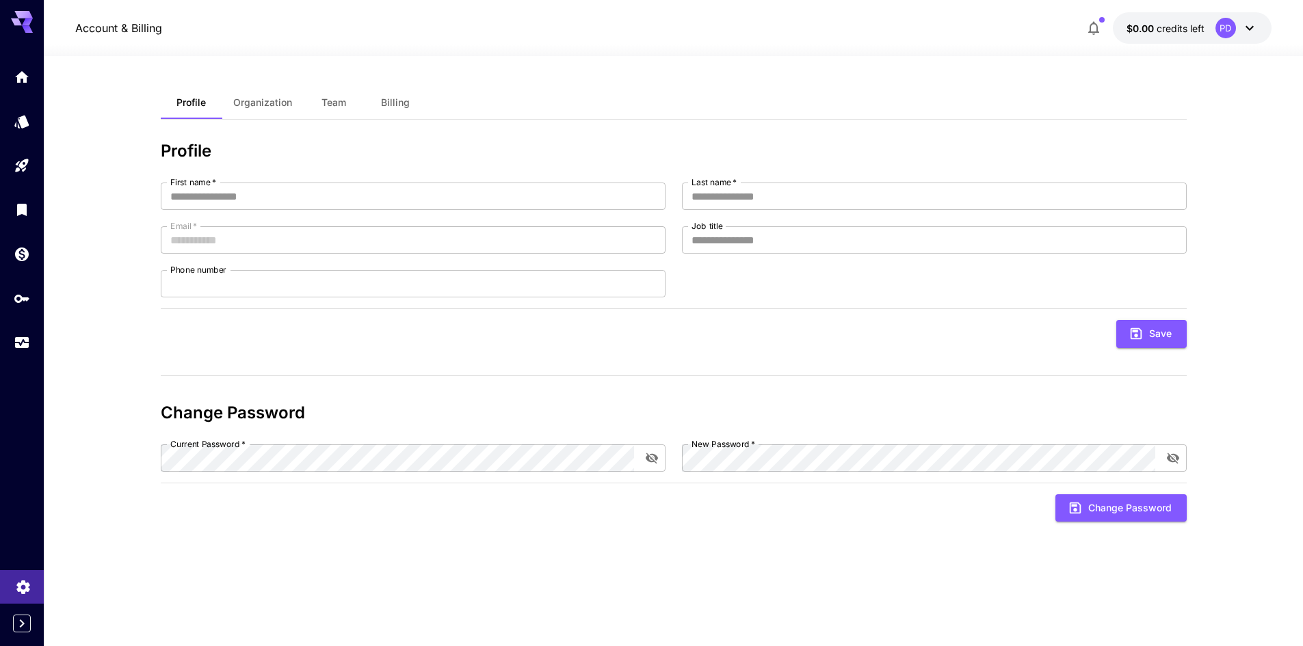
type input "****"
type input "**"
type input "**********"
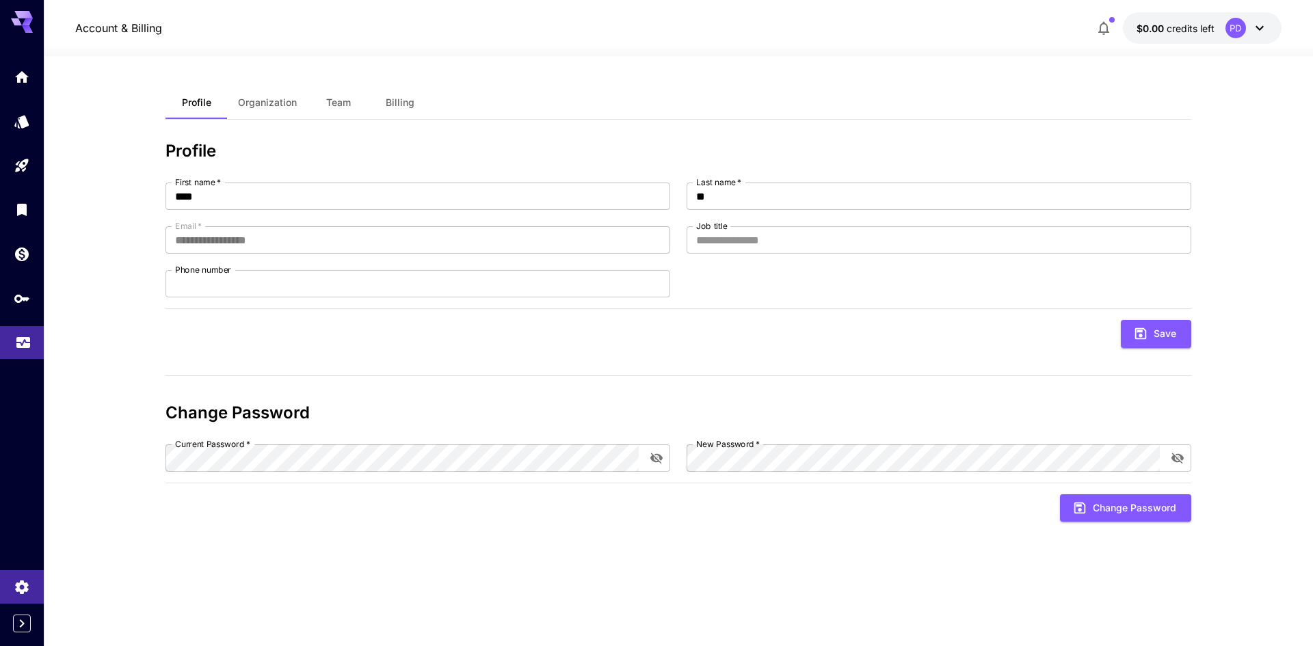
click at [19, 345] on icon "Usage" at bounding box center [23, 340] width 16 height 16
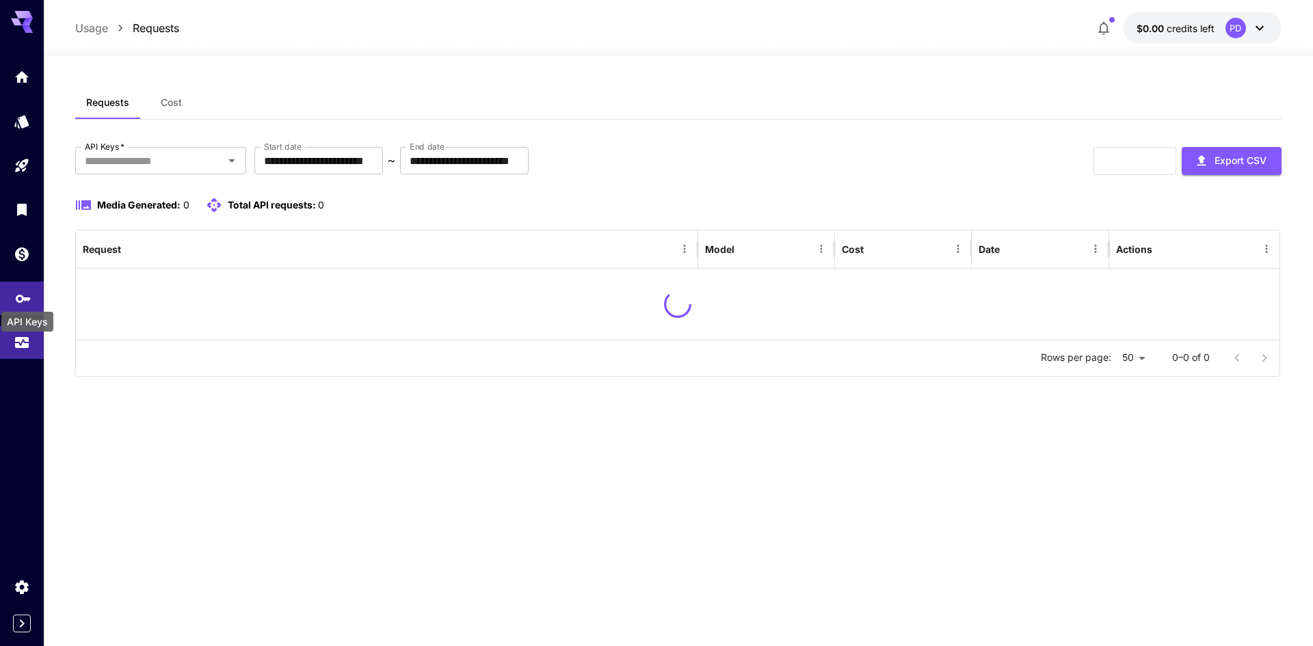
click at [27, 300] on icon "API Keys" at bounding box center [23, 295] width 16 height 16
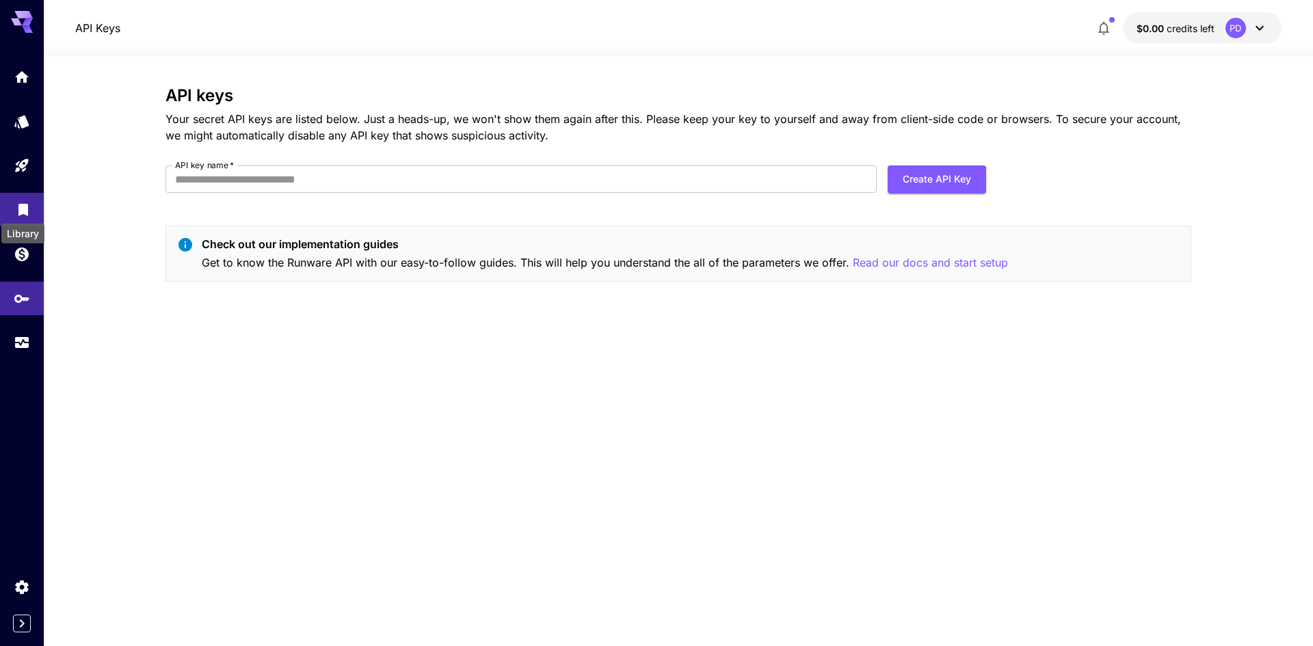
click at [30, 201] on icon "Library" at bounding box center [23, 209] width 16 height 16
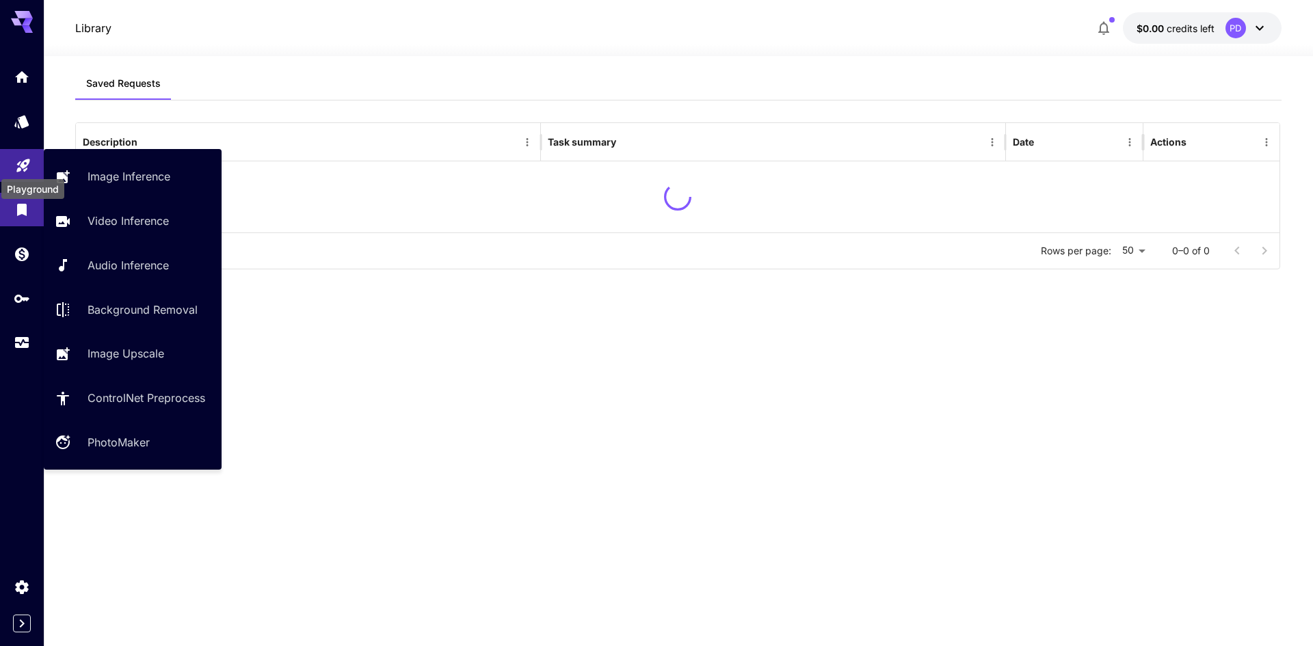
click at [23, 161] on icon "Playground" at bounding box center [22, 161] width 13 height 13
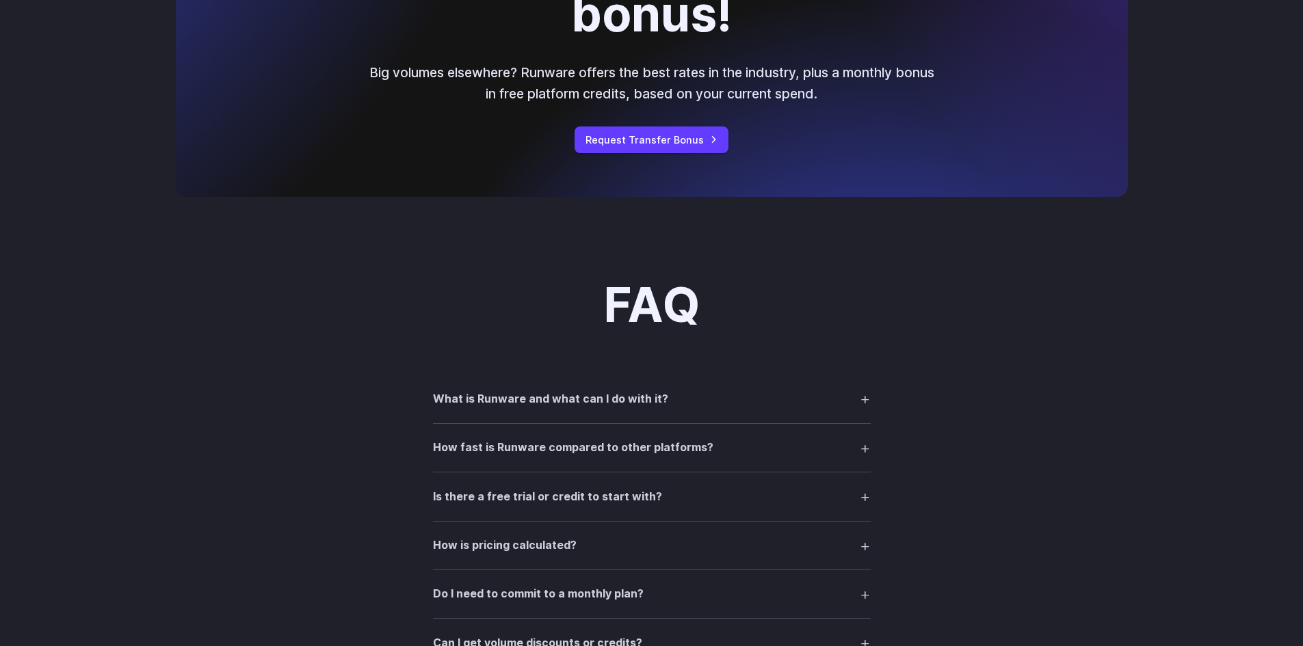
scroll to position [1710, 0]
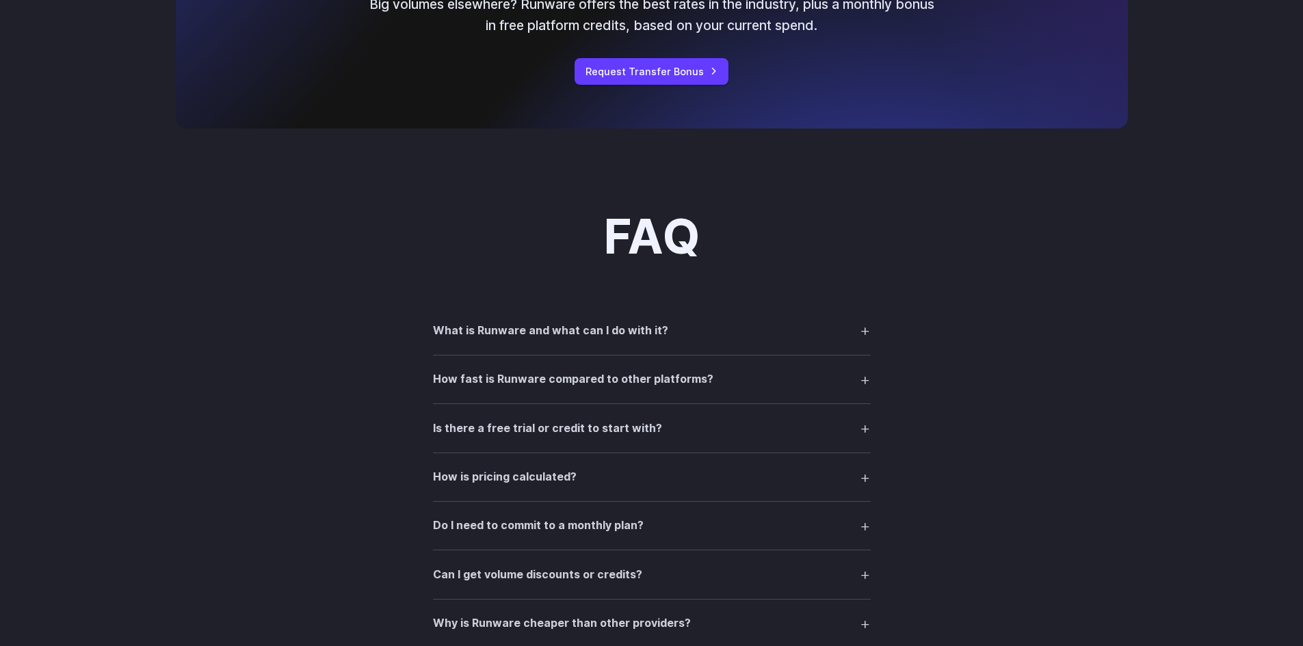
click at [634, 423] on h3 "Is there a free trial or credit to start with?" at bounding box center [547, 429] width 229 height 18
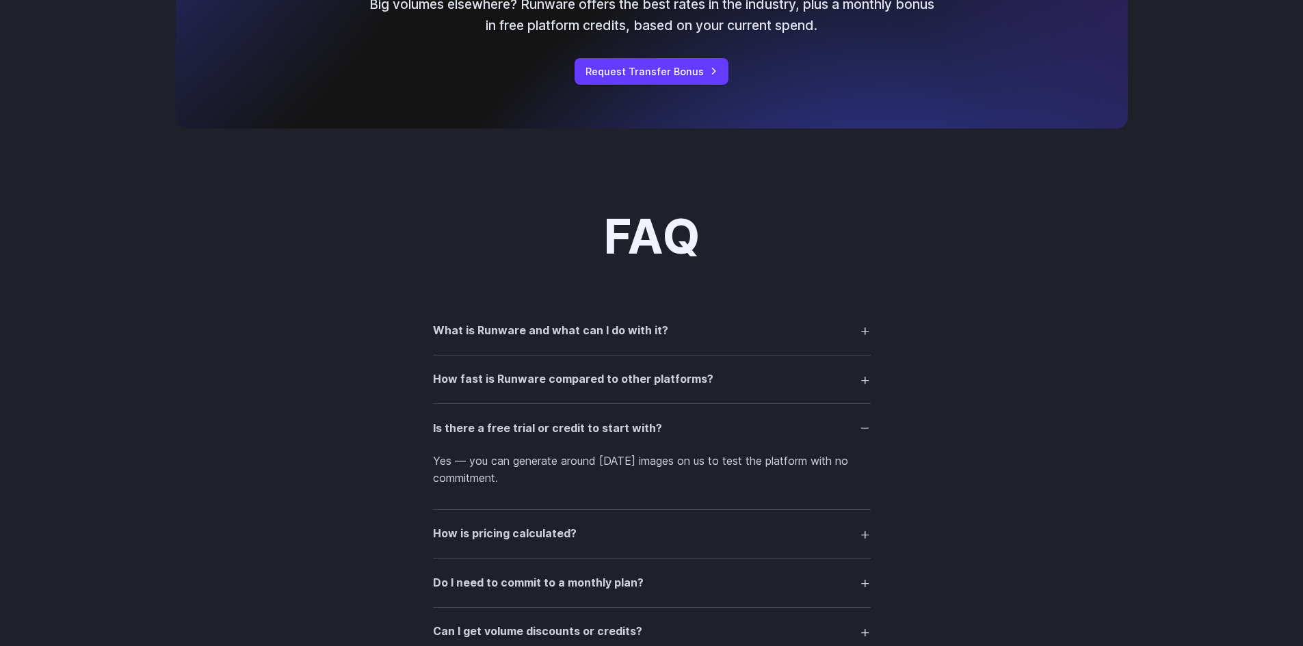
click at [574, 540] on summary "How is pricing calculated?" at bounding box center [652, 534] width 438 height 26
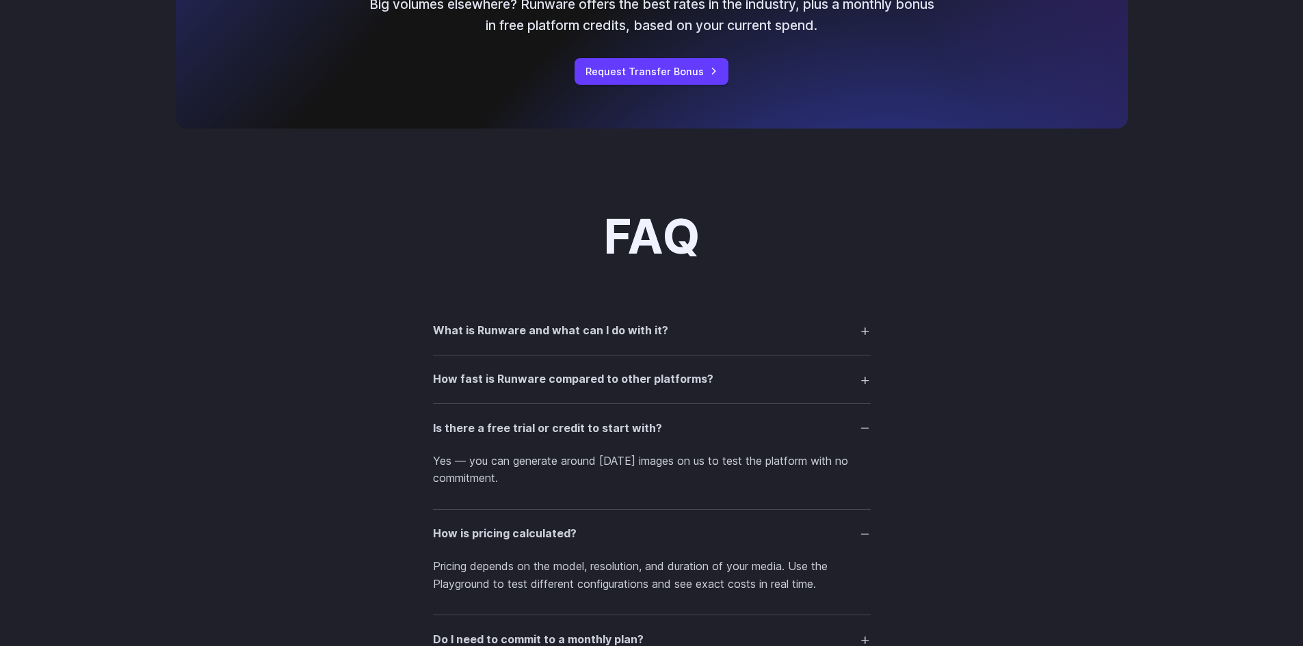
click at [582, 531] on summary "How is pricing calculated?" at bounding box center [652, 534] width 438 height 26
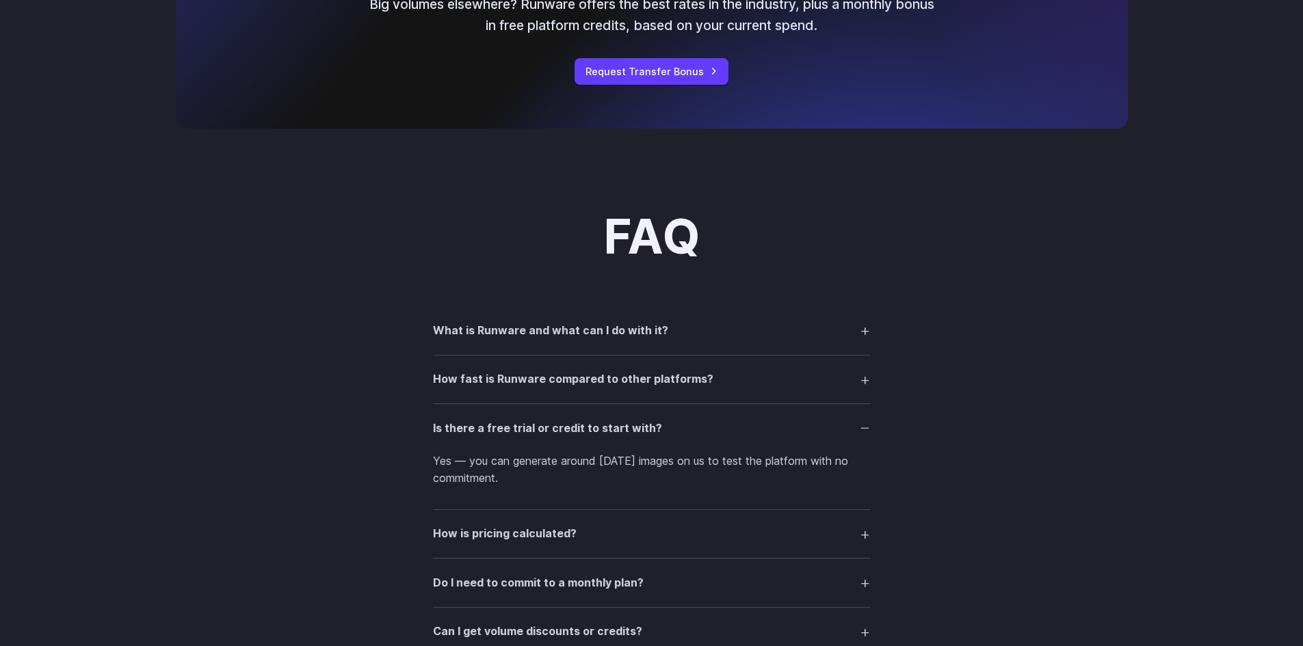
click at [587, 372] on h3 "How fast is Runware compared to other platforms?" at bounding box center [573, 380] width 280 height 18
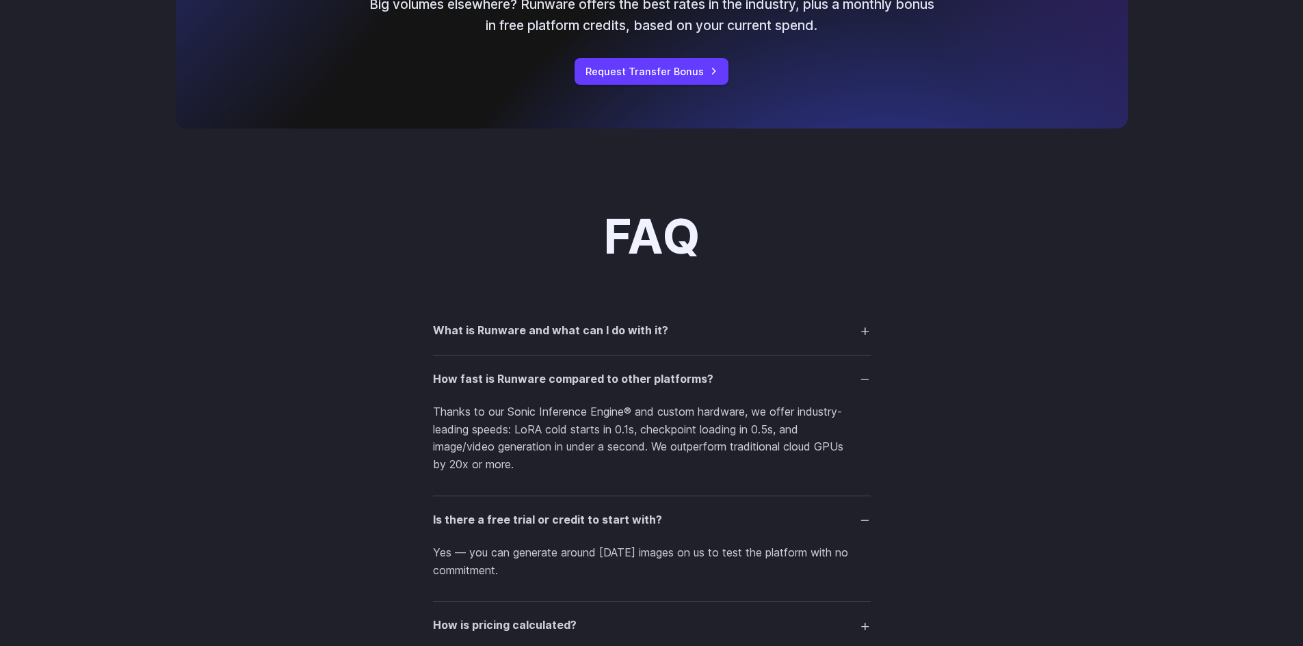
click at [587, 372] on h3 "How fast is Runware compared to other platforms?" at bounding box center [573, 380] width 280 height 18
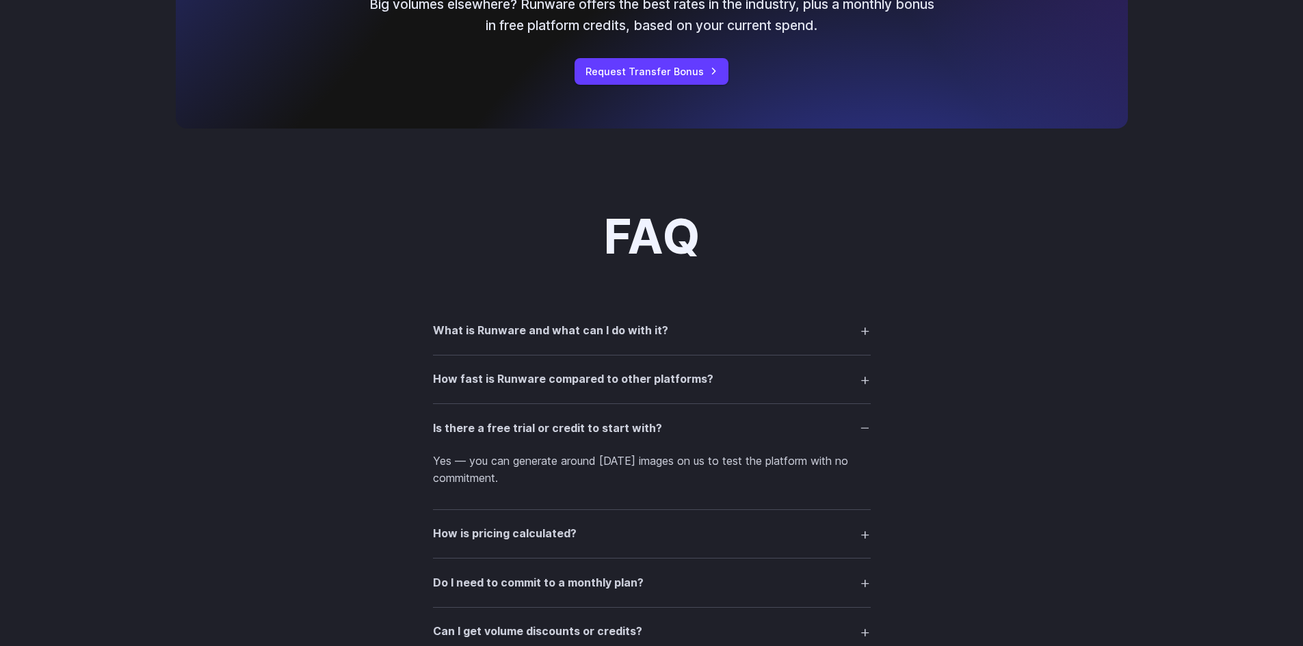
click at [713, 587] on summary "Do I need to commit to a monthly plan?" at bounding box center [652, 583] width 438 height 26
click at [739, 544] on summary "How is pricing calculated?" at bounding box center [652, 534] width 438 height 26
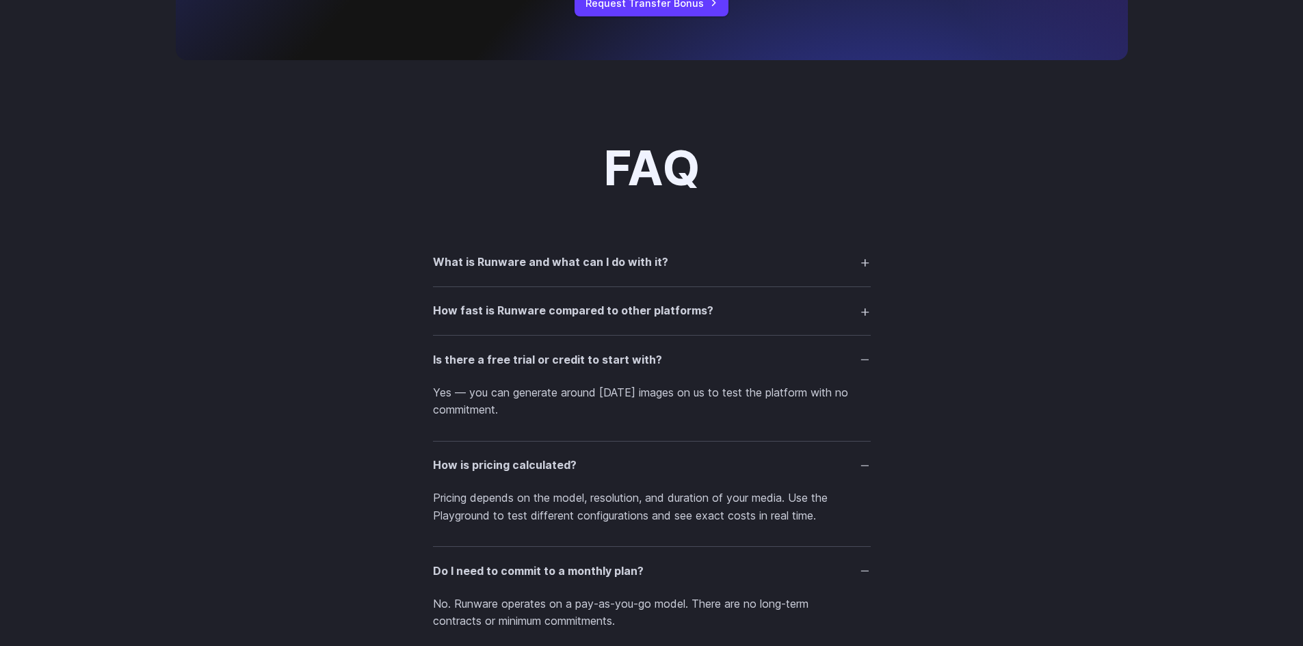
scroll to position [1915, 0]
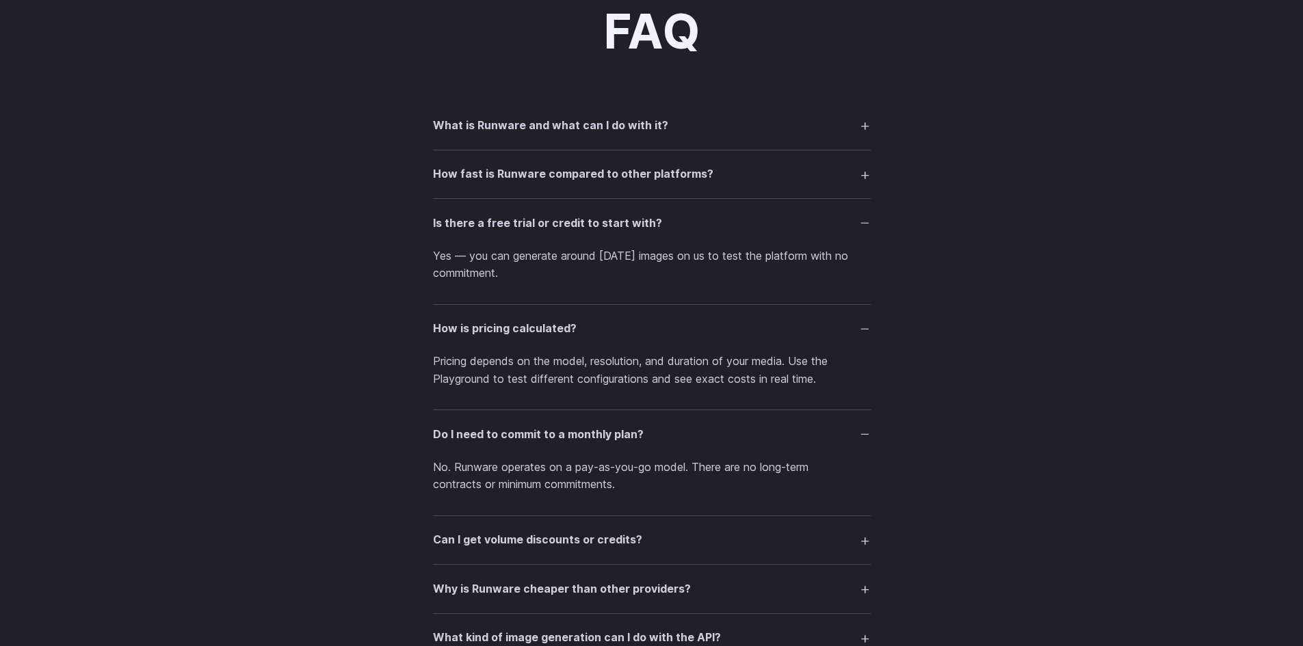
click at [623, 533] on h3 "Can I get volume discounts or credits?" at bounding box center [537, 540] width 209 height 18
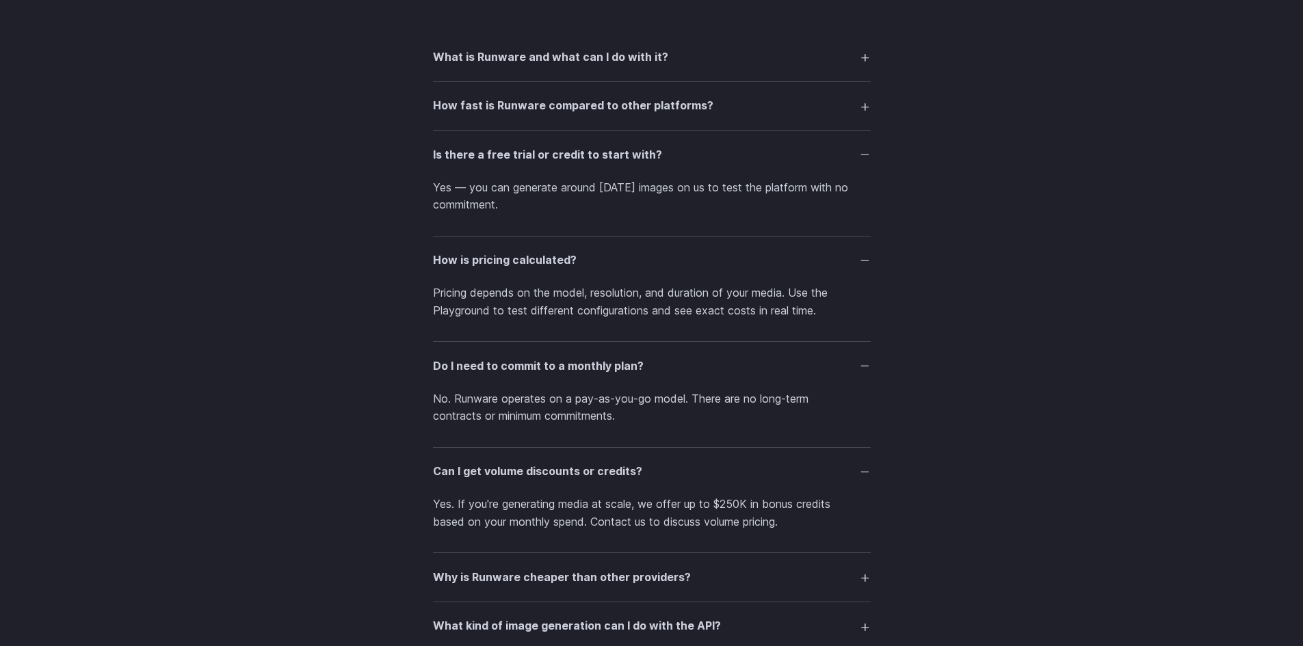
scroll to position [2120, 0]
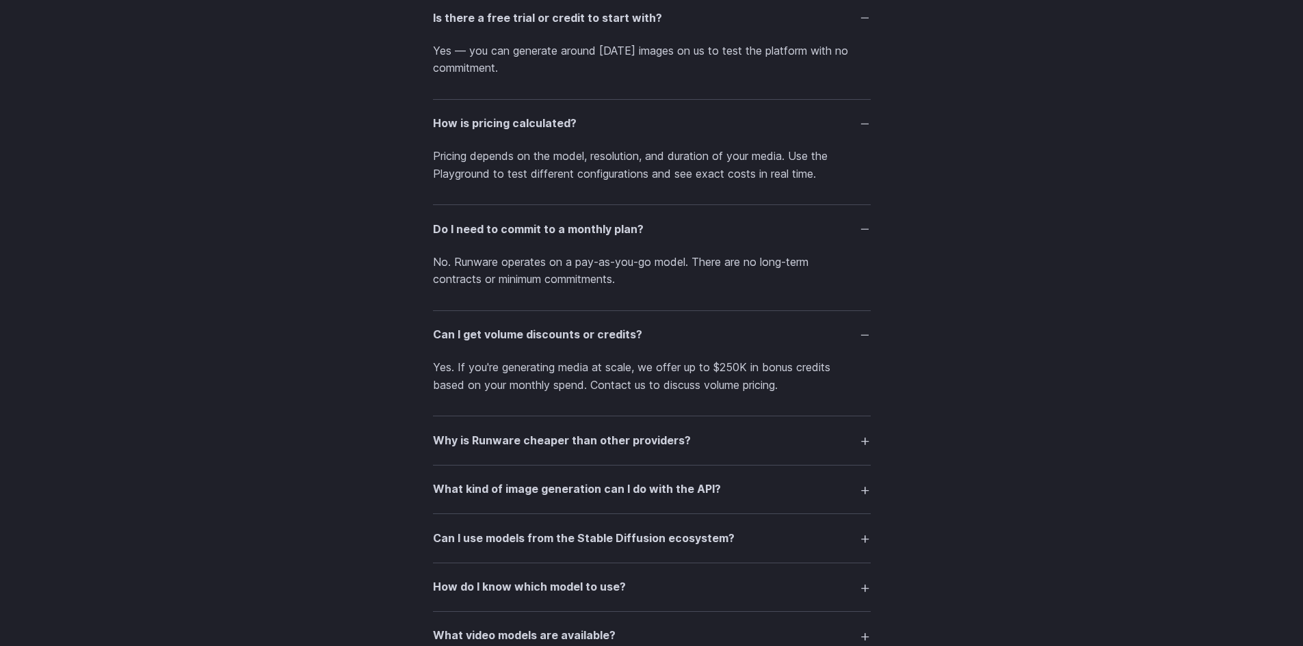
click at [734, 436] on summary "Why is Runware cheaper than other providers?" at bounding box center [652, 440] width 438 height 26
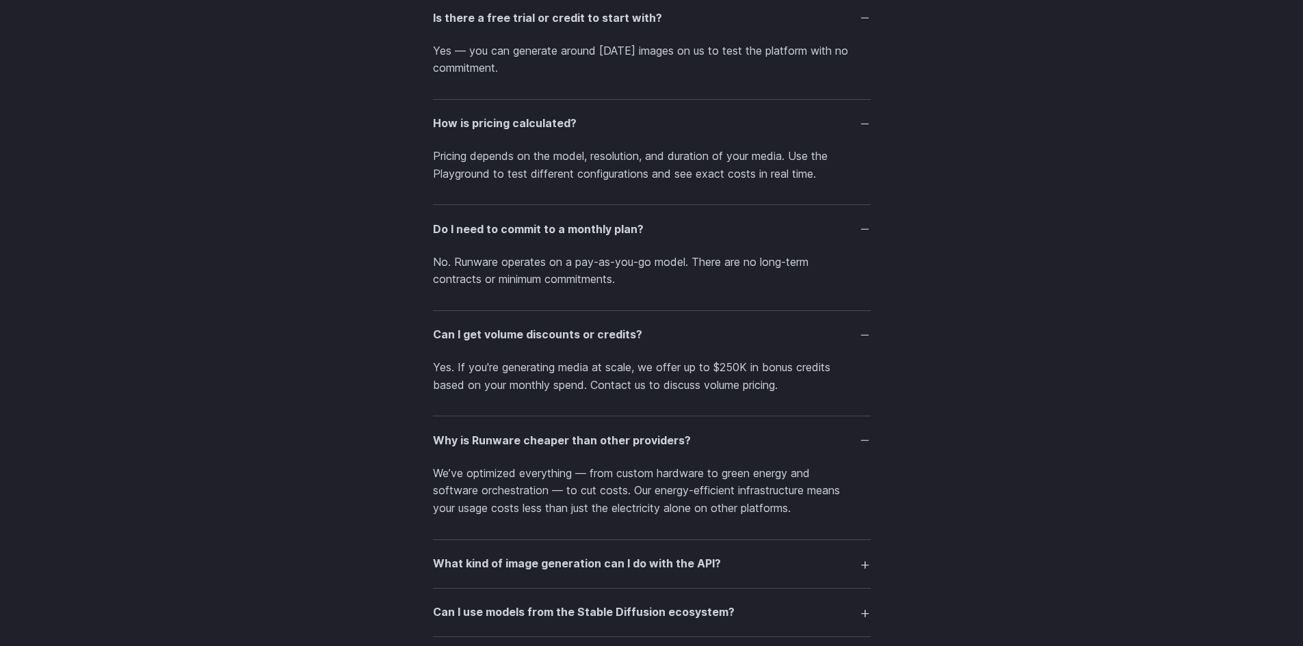
scroll to position [2257, 0]
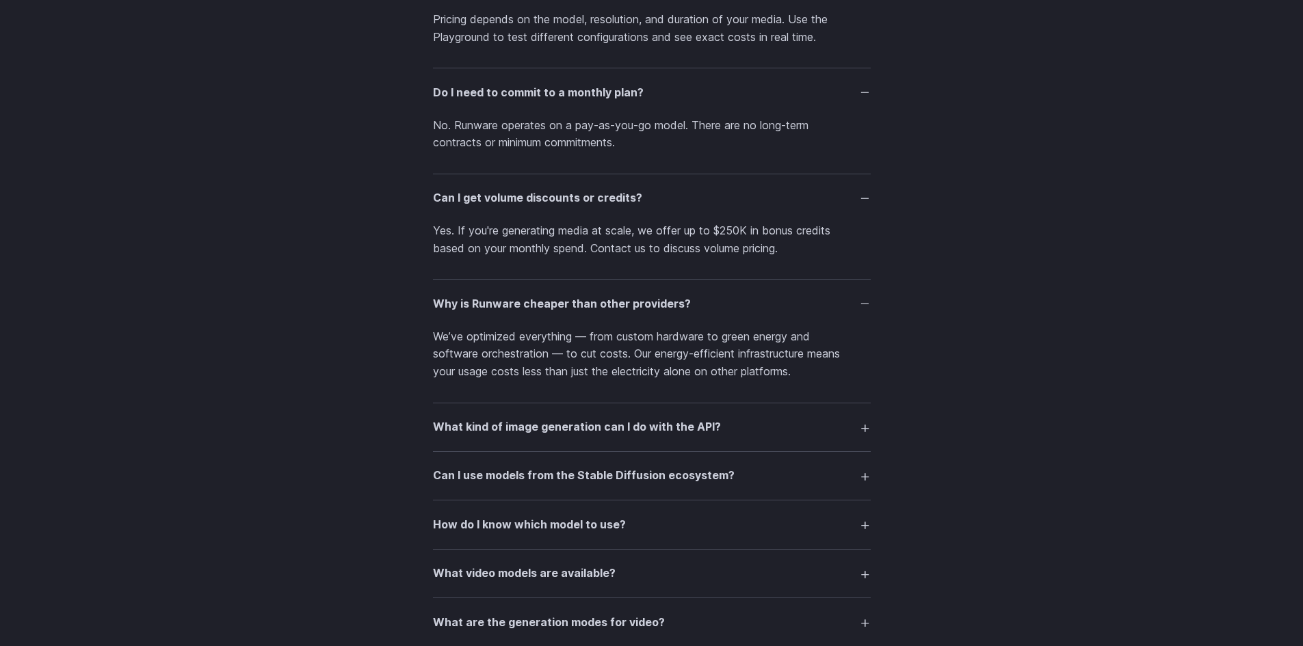
click at [748, 423] on summary "What kind of image generation can I do with the API?" at bounding box center [652, 427] width 438 height 26
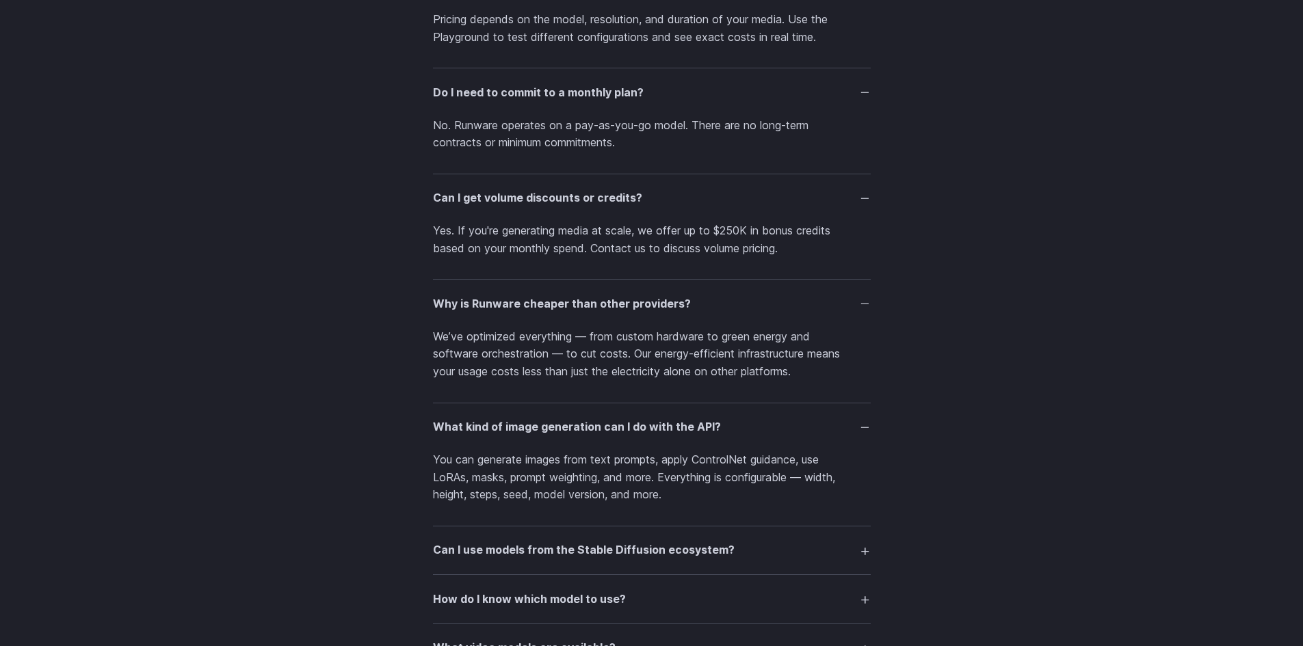
scroll to position [2325, 0]
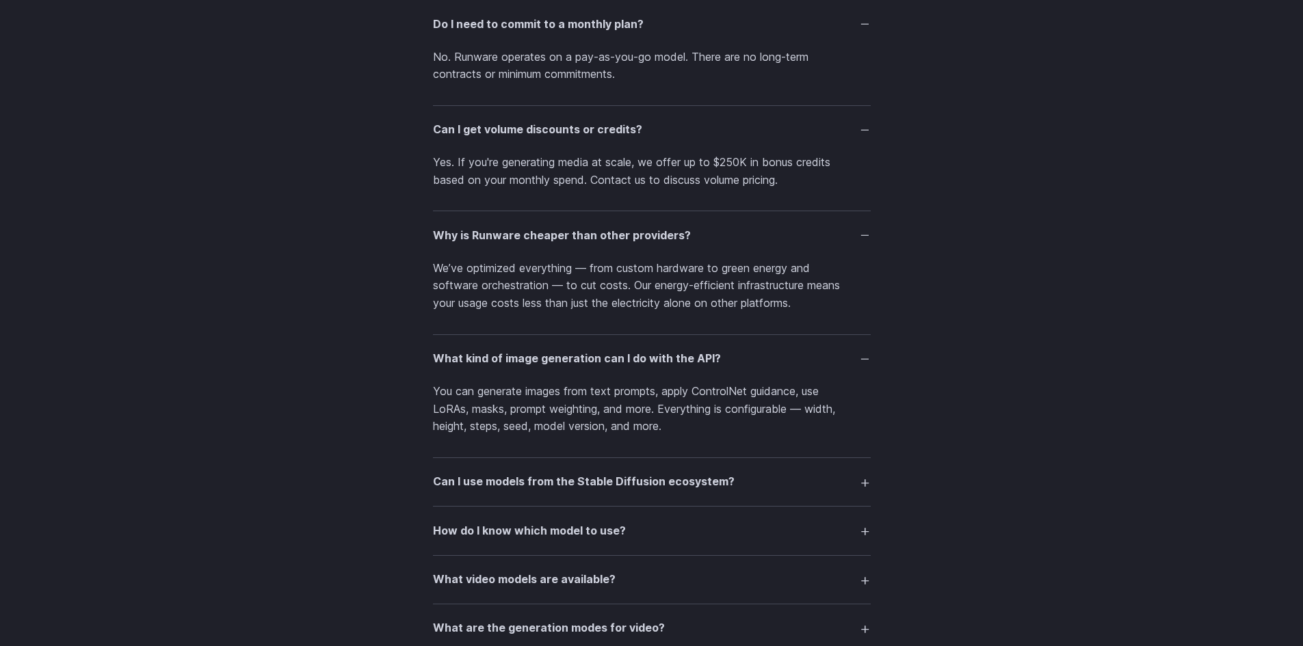
click at [838, 481] on summary "Can I use models from the Stable Diffusion ecosystem?" at bounding box center [652, 482] width 438 height 26
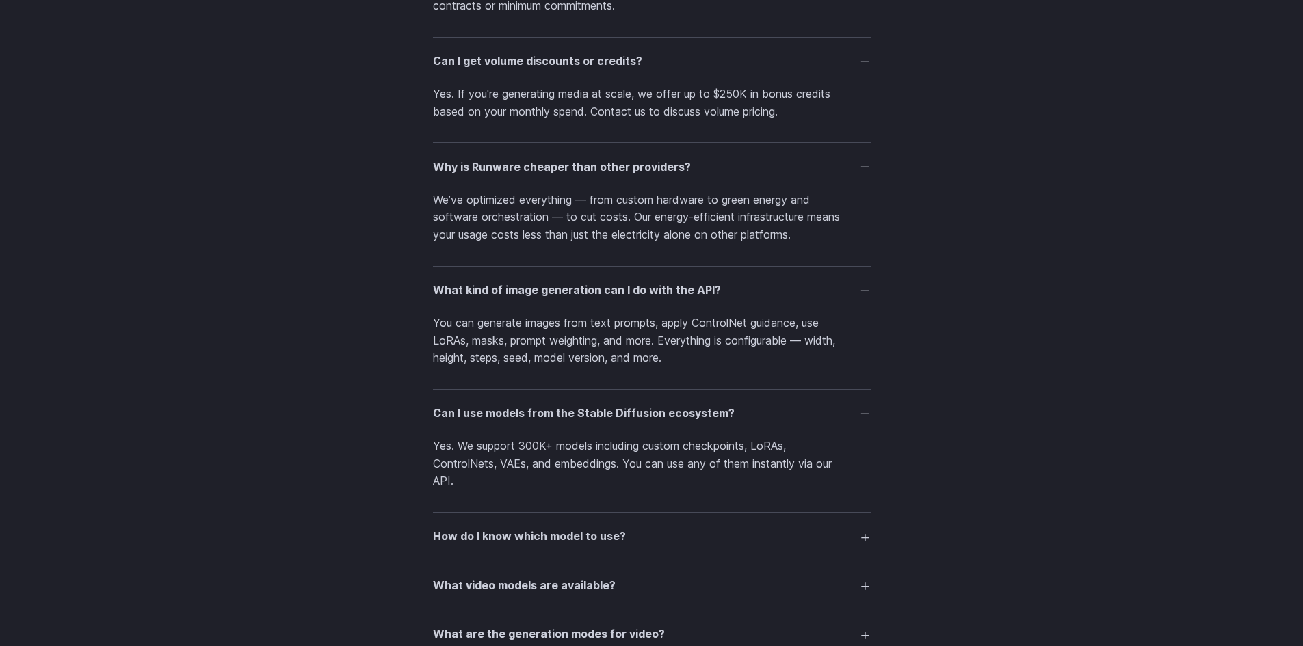
scroll to position [2462, 0]
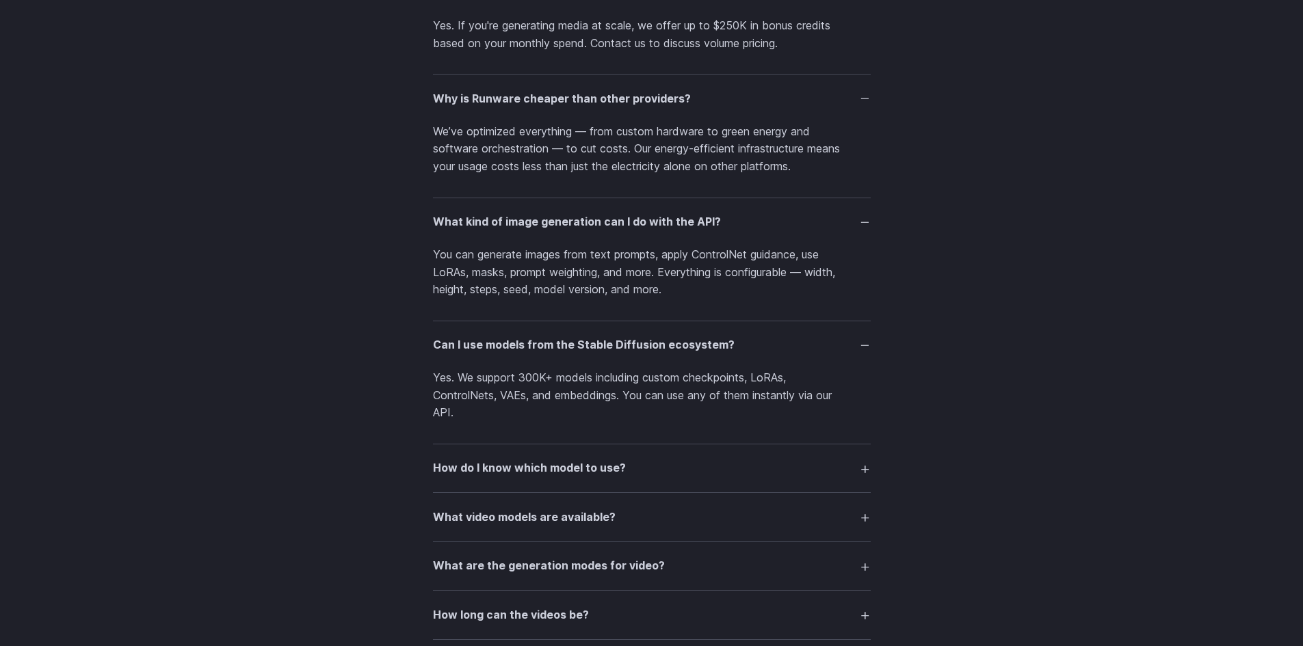
click at [735, 459] on summary "How do I know which model to use?" at bounding box center [652, 468] width 438 height 26
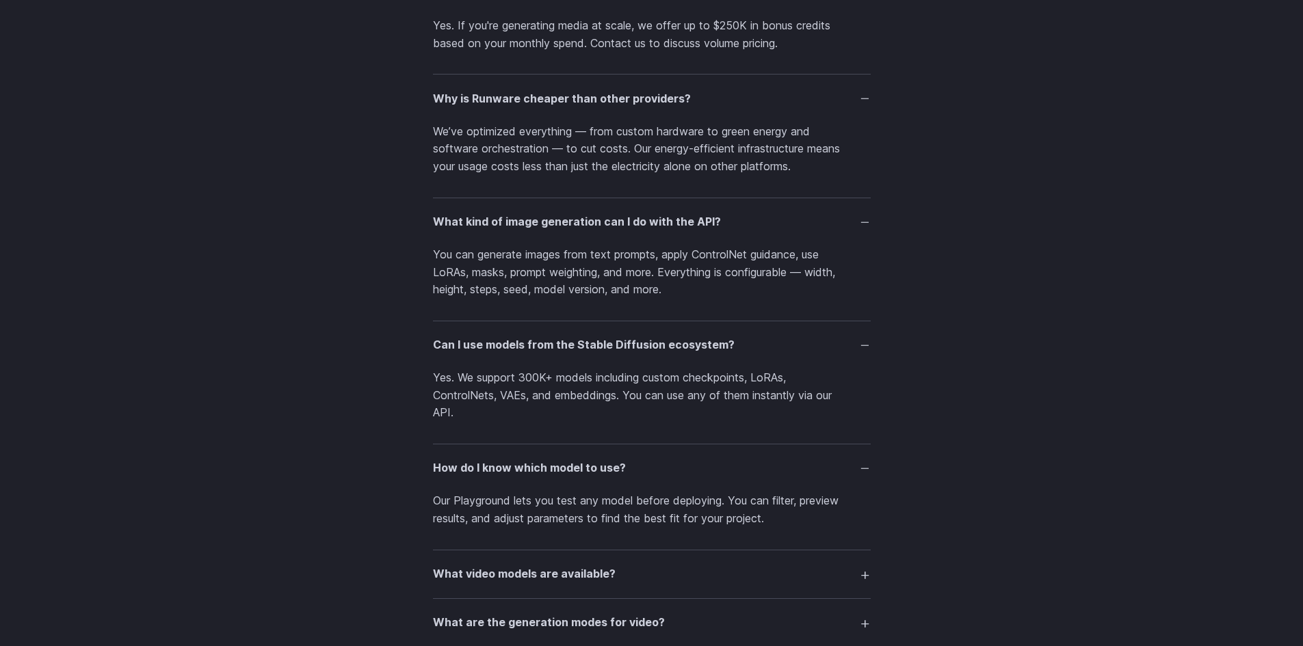
scroll to position [2530, 0]
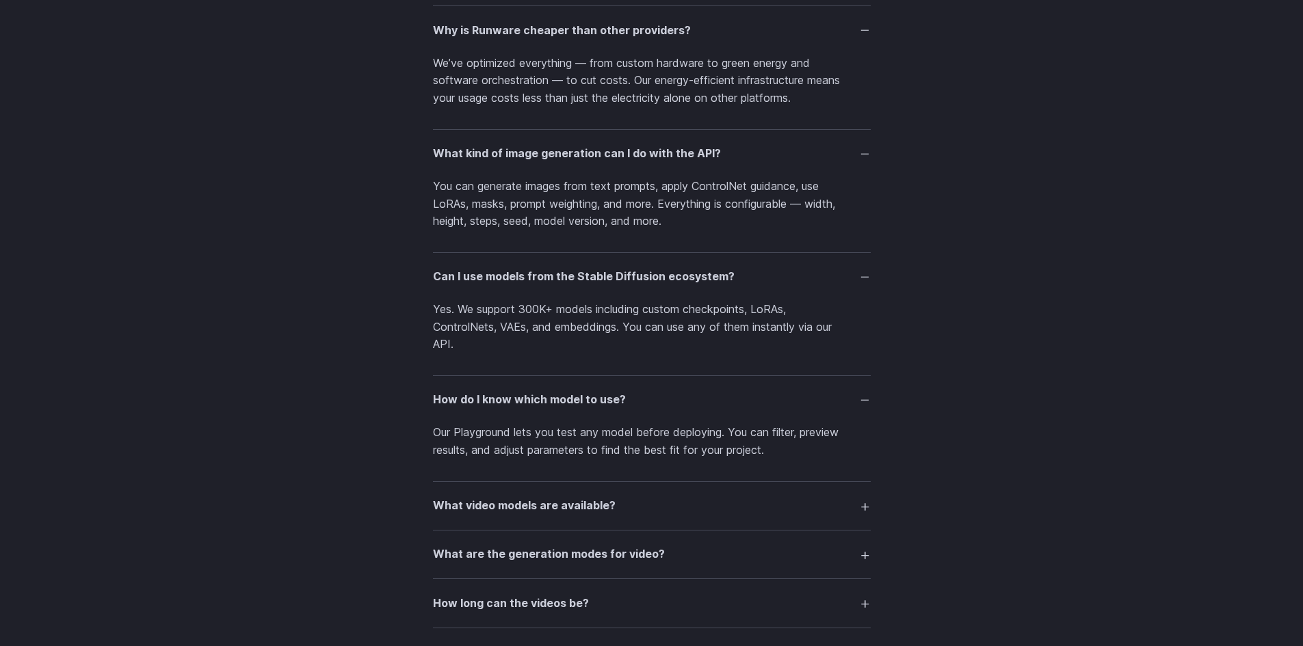
click at [704, 494] on summary "What video models are available?" at bounding box center [652, 506] width 438 height 26
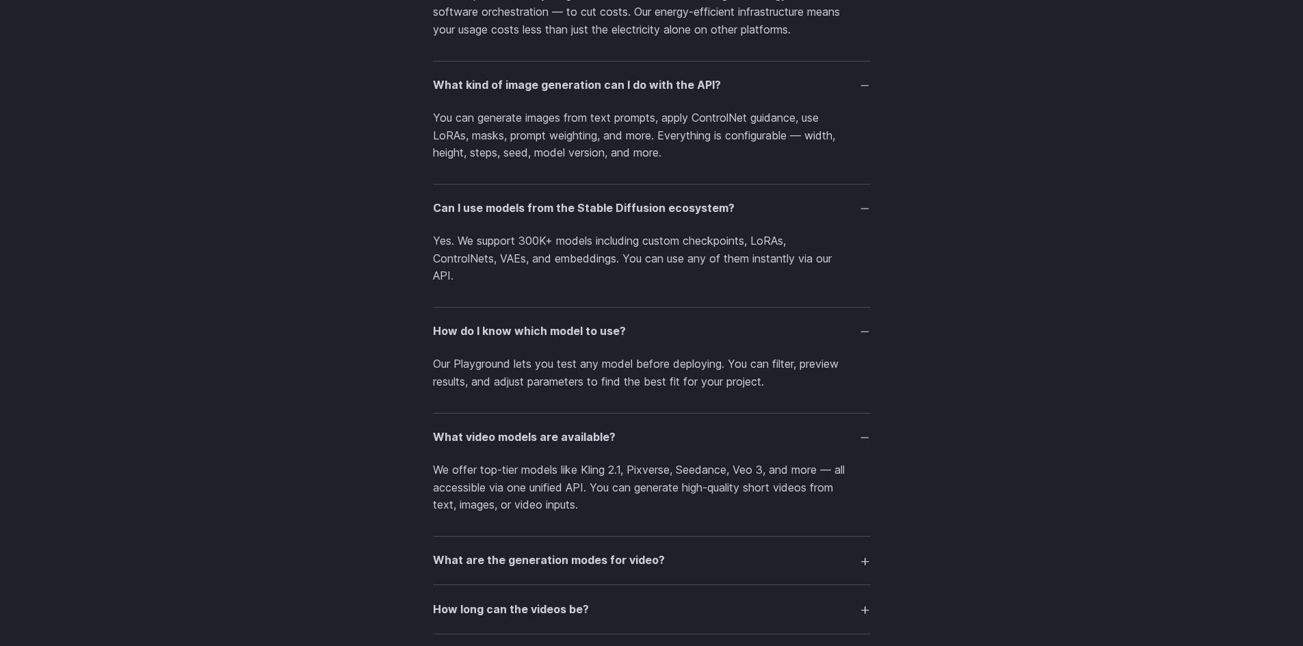
scroll to position [2667, 0]
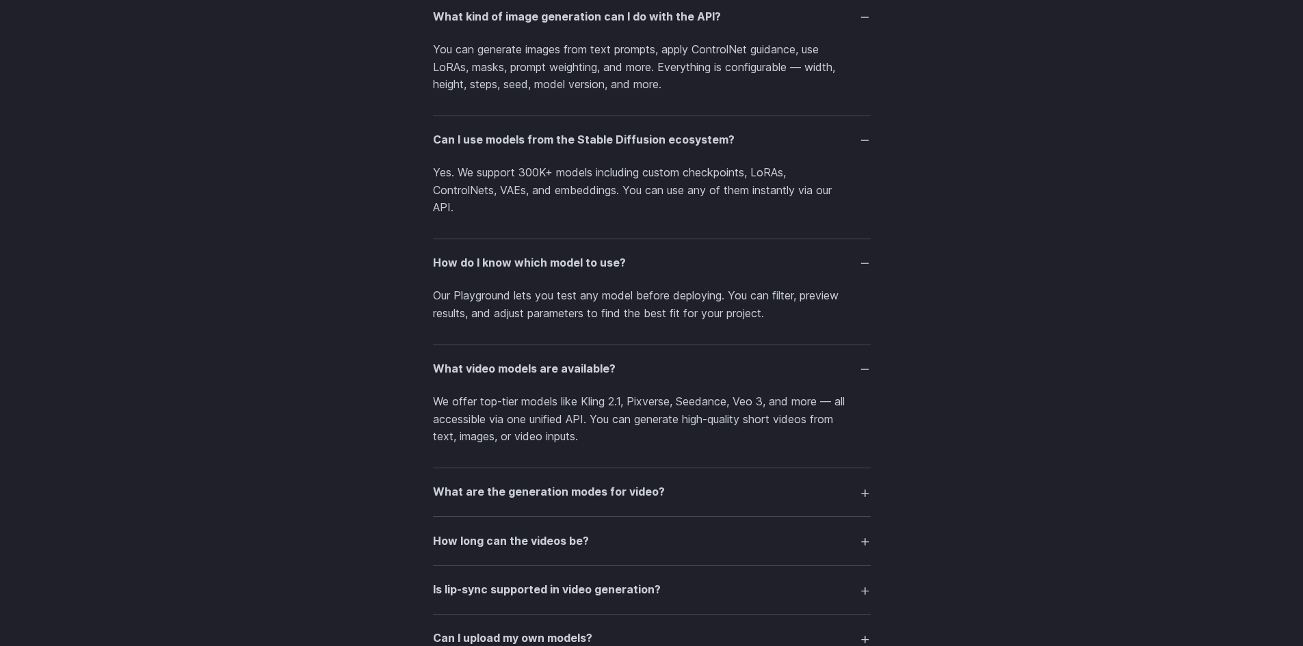
drag, startPoint x: 798, startPoint y: 488, endPoint x: 817, endPoint y: 481, distance: 19.7
click at [800, 488] on summary "What are the generation modes for video?" at bounding box center [652, 492] width 438 height 26
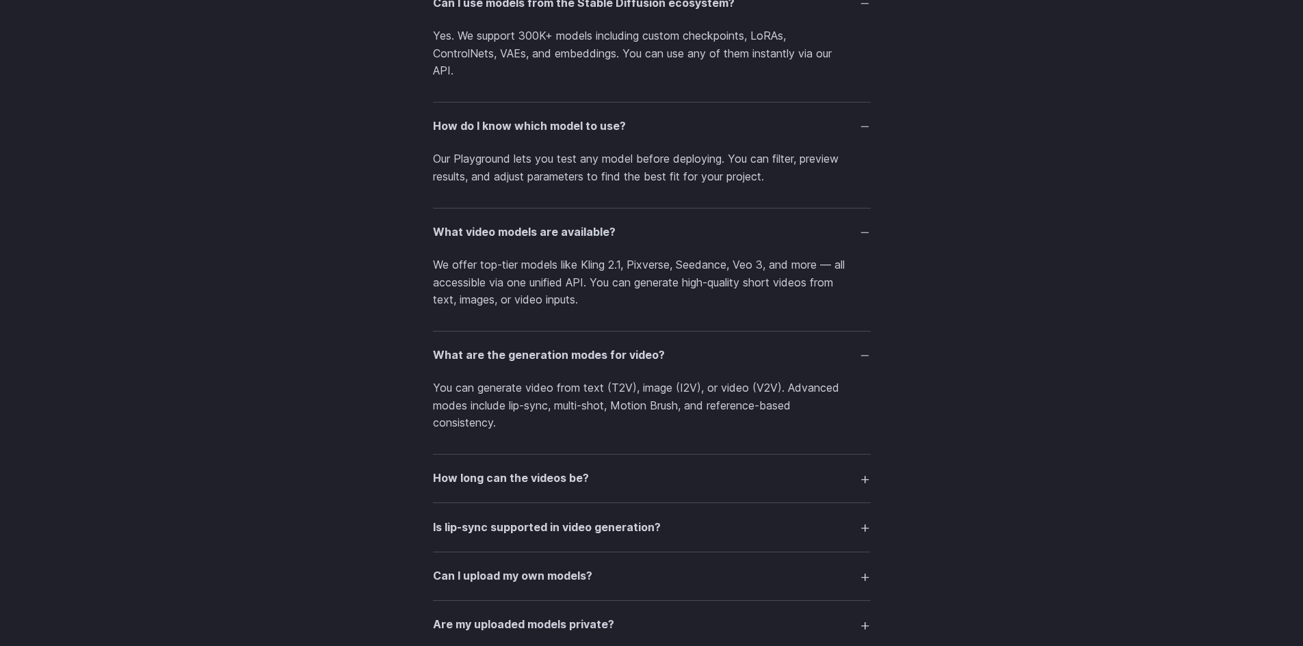
scroll to position [2872, 0]
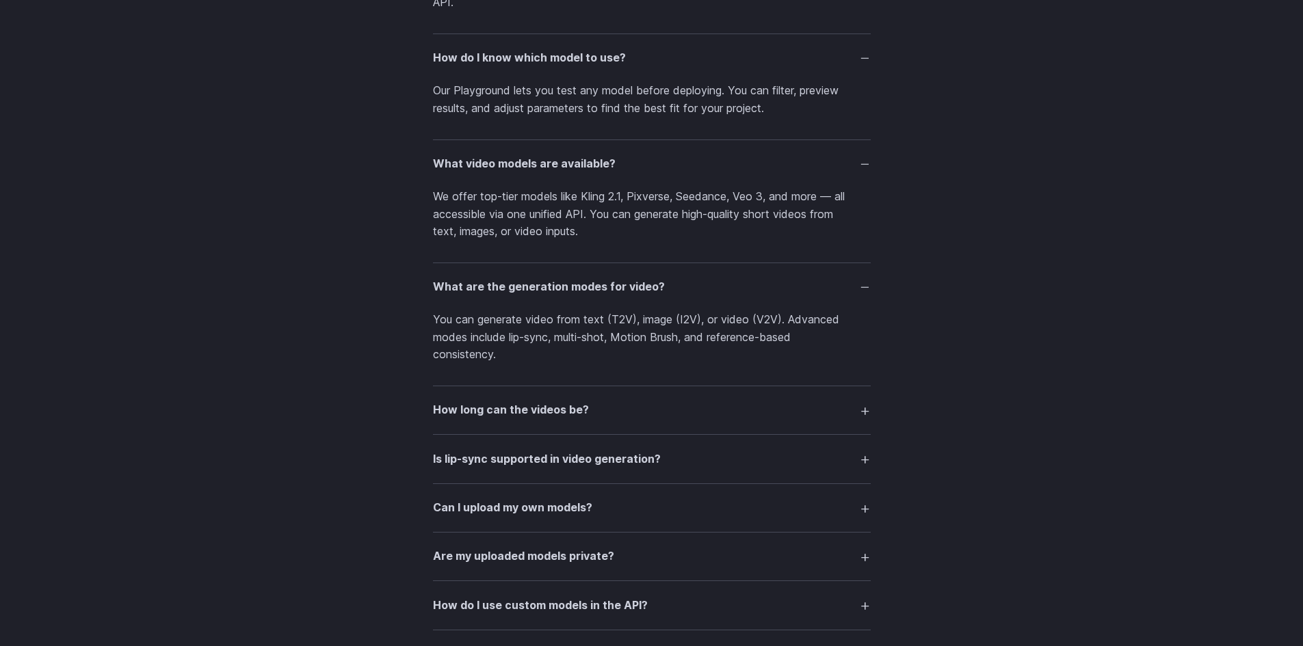
click at [635, 411] on summary "How long can the videos be?" at bounding box center [652, 410] width 438 height 26
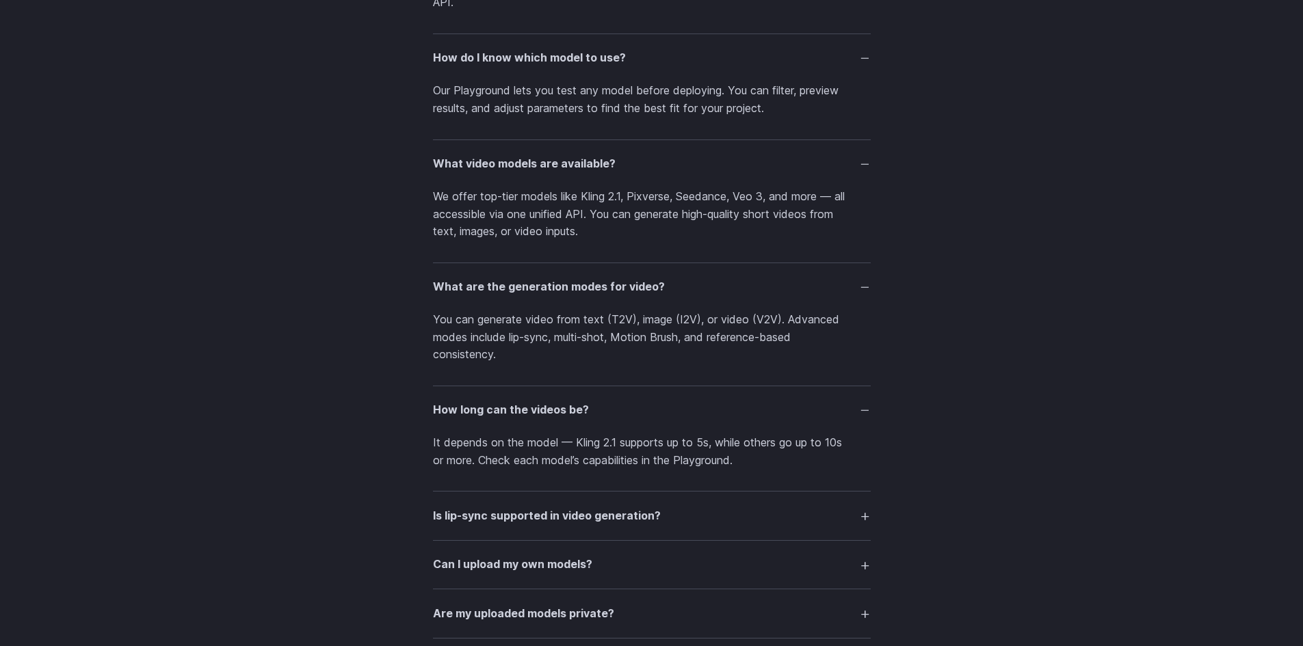
drag, startPoint x: 574, startPoint y: 508, endPoint x: 586, endPoint y: 504, distance: 13.0
click at [574, 508] on h3 "Is lip-sync supported in video generation?" at bounding box center [547, 516] width 228 height 18
